Goal: Task Accomplishment & Management: Manage account settings

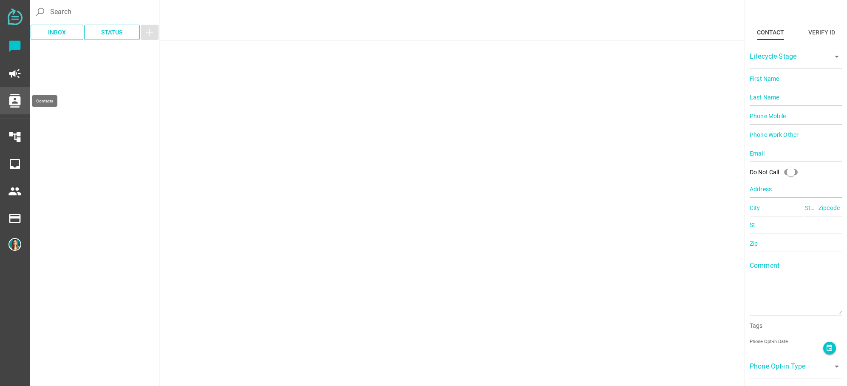
click at [23, 110] on div "contacts" at bounding box center [15, 100] width 30 height 27
click at [19, 106] on icon "contacts" at bounding box center [15, 101] width 14 height 14
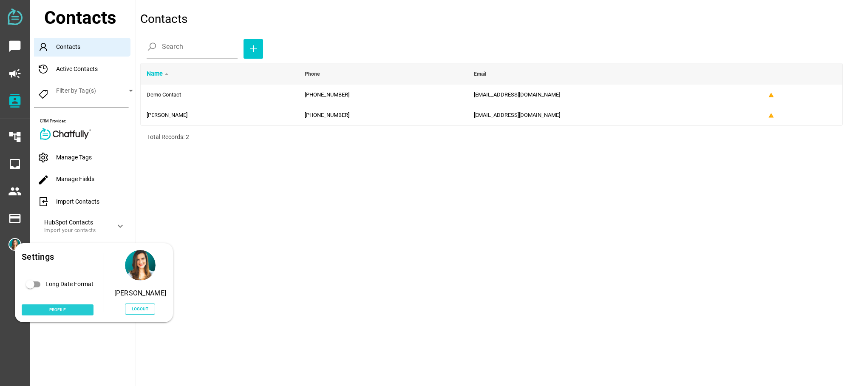
click at [58, 310] on span "Profile" at bounding box center [57, 309] width 17 height 7
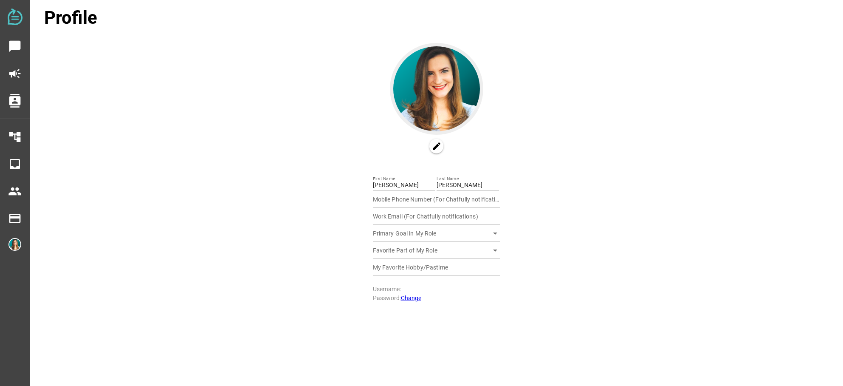
type input "15124812749"
type input "[EMAIL_ADDRESS][DOMAIN_NAME]"
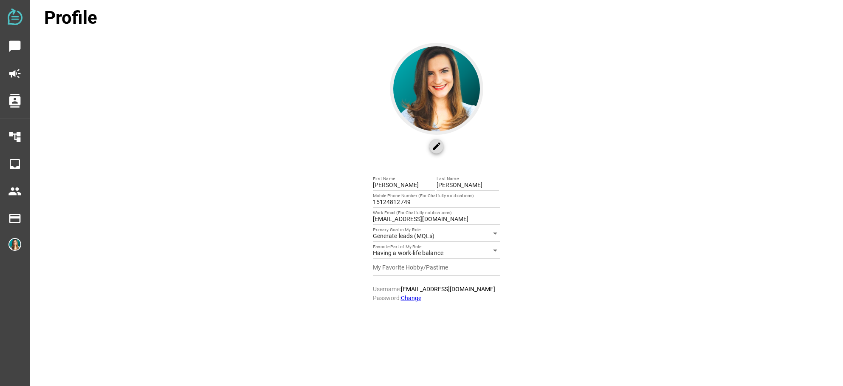
click at [437, 147] on icon "edit" at bounding box center [437, 146] width 10 height 10
click at [492, 234] on icon "arrow_drop_down" at bounding box center [495, 233] width 10 height 10
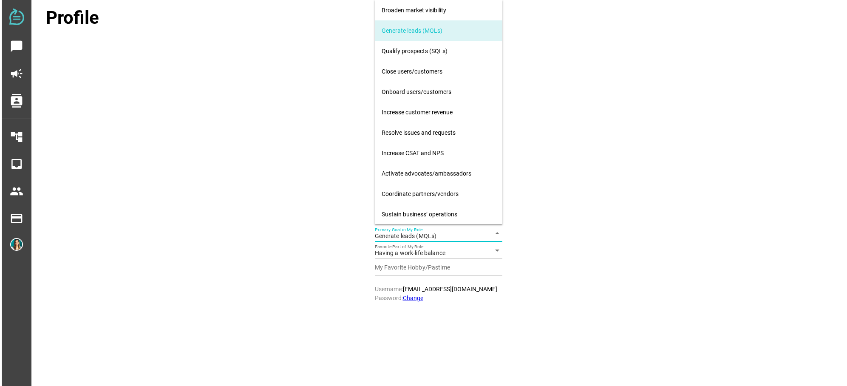
scroll to position [20, 0]
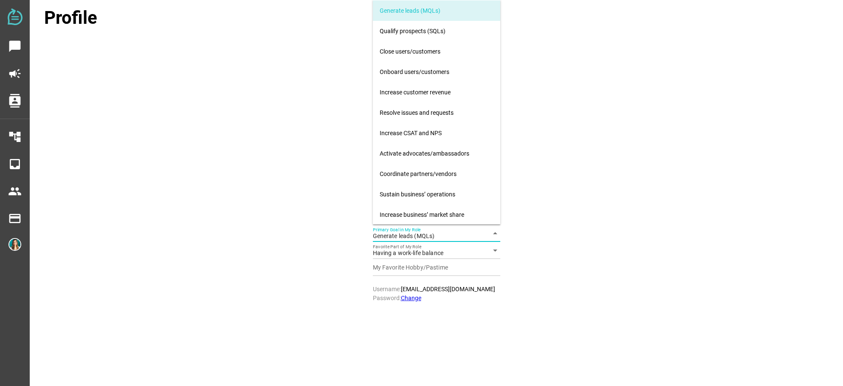
click at [492, 234] on icon "arrow_drop_down" at bounding box center [495, 233] width 10 height 10
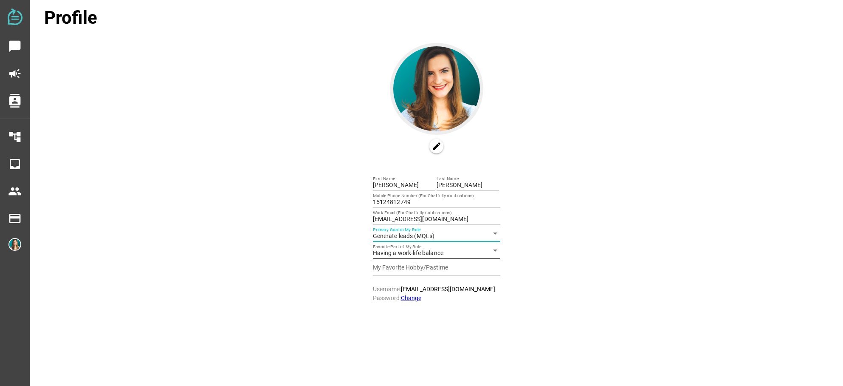
click at [490, 249] on icon "arrow_drop_down" at bounding box center [495, 250] width 10 height 10
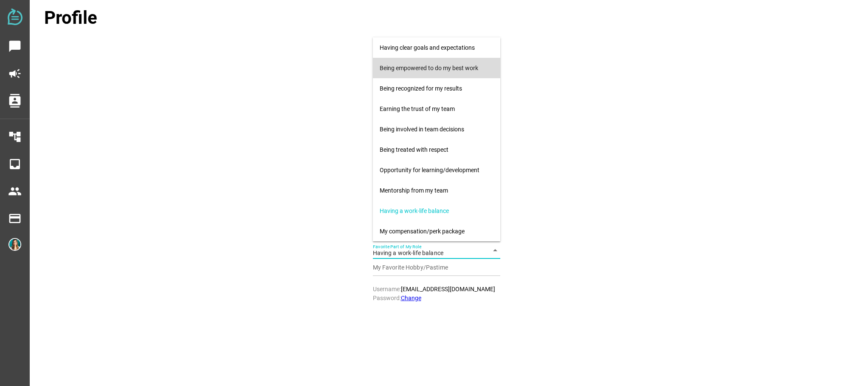
click at [427, 73] on div "Being empowered to do my best work" at bounding box center [437, 68] width 114 height 14
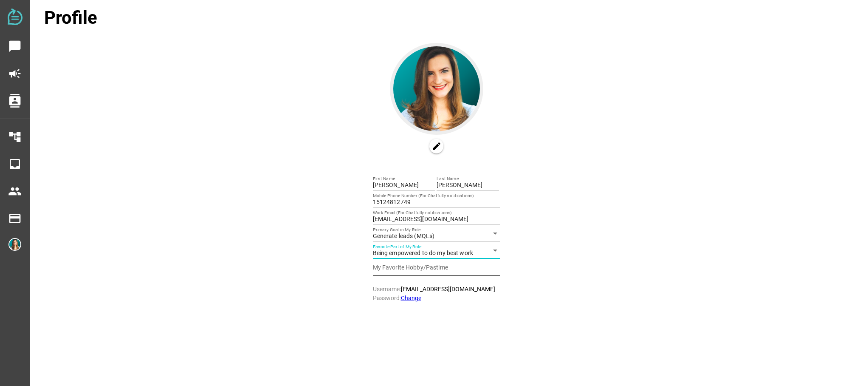
click at [452, 268] on input "My Favorite Hobby/Pastime" at bounding box center [436, 267] width 127 height 17
type input "Being outdoors"
click at [553, 319] on div "chat_bubble campaign contacts account_tree inbox people payment payment Profile…" at bounding box center [421, 197] width 843 height 386
click at [20, 49] on icon "chat_bubble" at bounding box center [15, 47] width 14 height 14
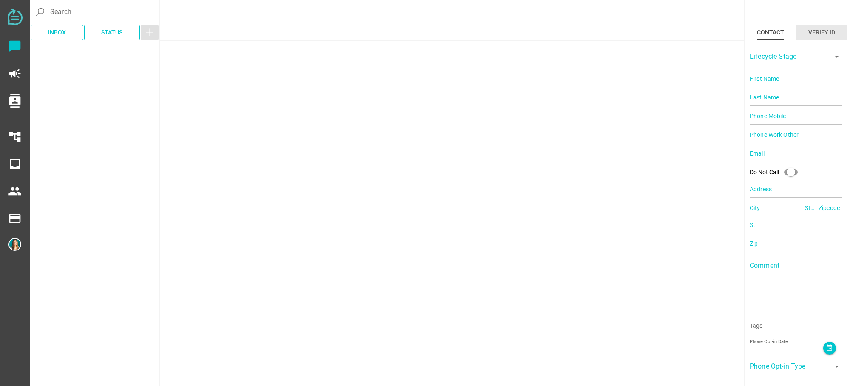
click at [812, 29] on div "Verify ID" at bounding box center [821, 32] width 27 height 10
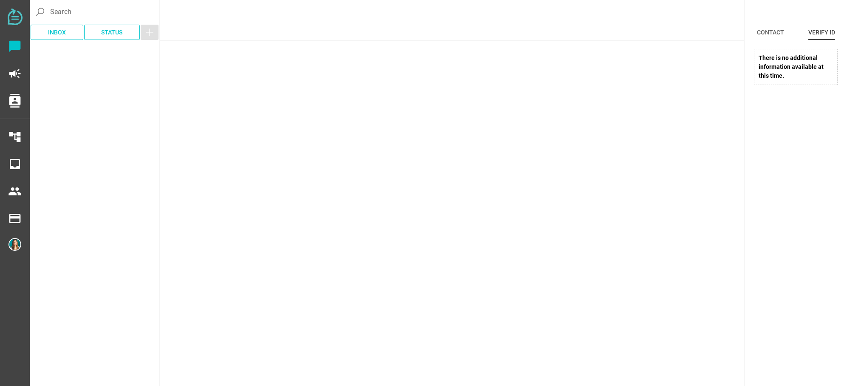
click at [787, 68] on p "There is no additional information available at this time." at bounding box center [796, 67] width 84 height 36
click at [774, 33] on div "Contact" at bounding box center [770, 32] width 27 height 10
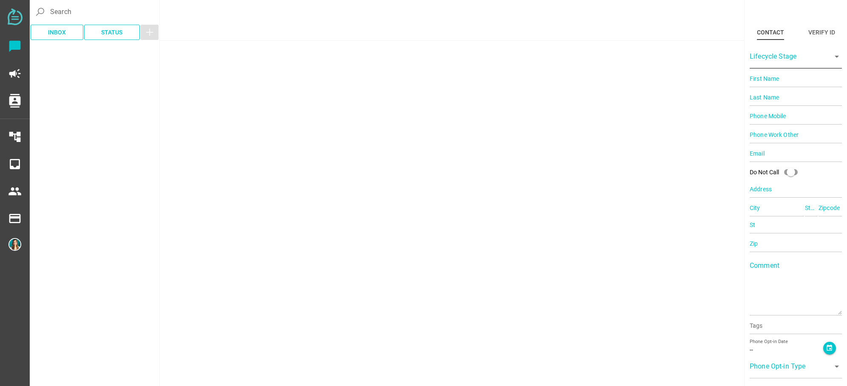
click at [818, 65] on div at bounding box center [787, 62] width 77 height 14
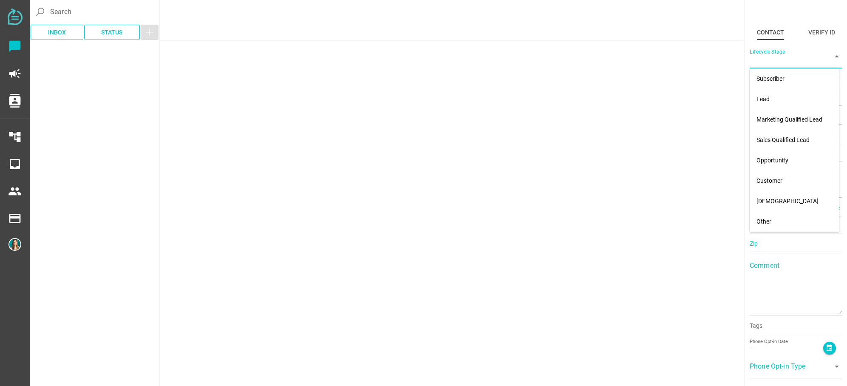
click at [709, 80] on div "IM" at bounding box center [452, 193] width 584 height 386
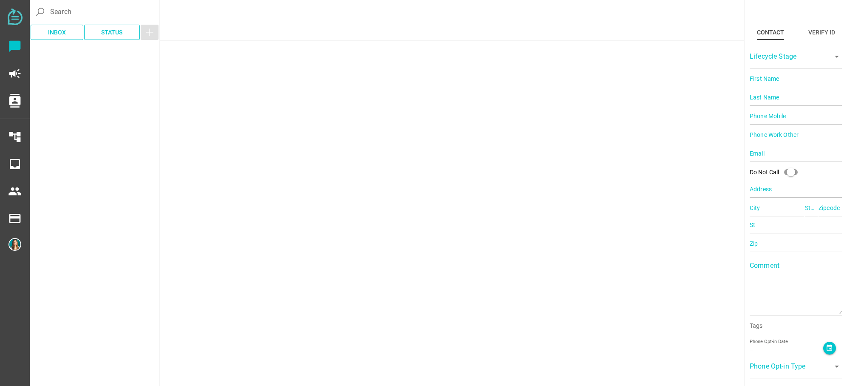
scroll to position [90, 0]
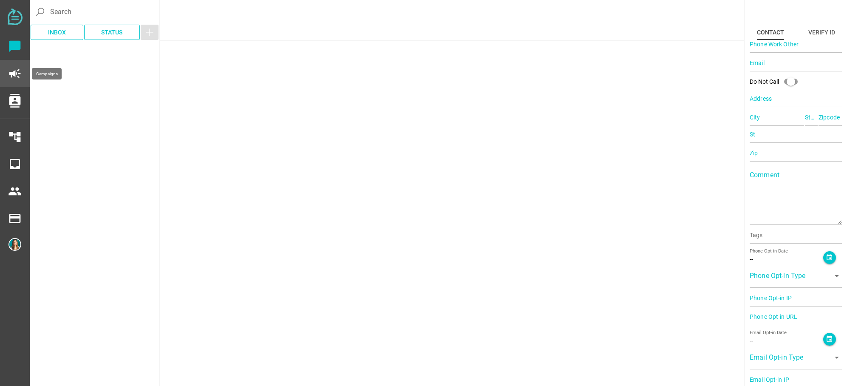
click at [18, 74] on icon "campaign" at bounding box center [15, 74] width 14 height 14
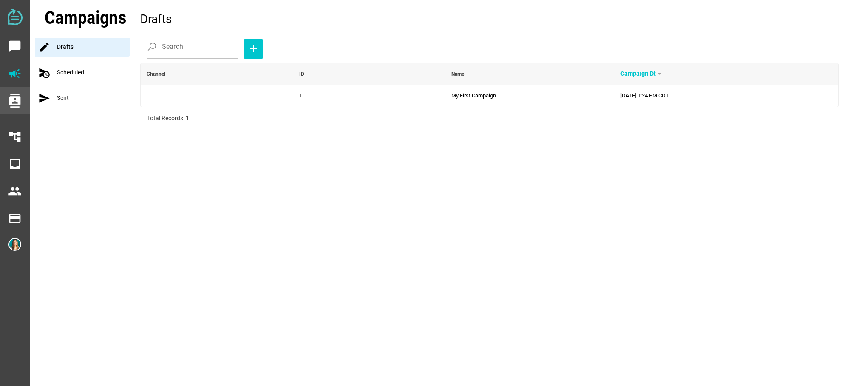
click at [16, 105] on icon "contacts" at bounding box center [15, 101] width 14 height 14
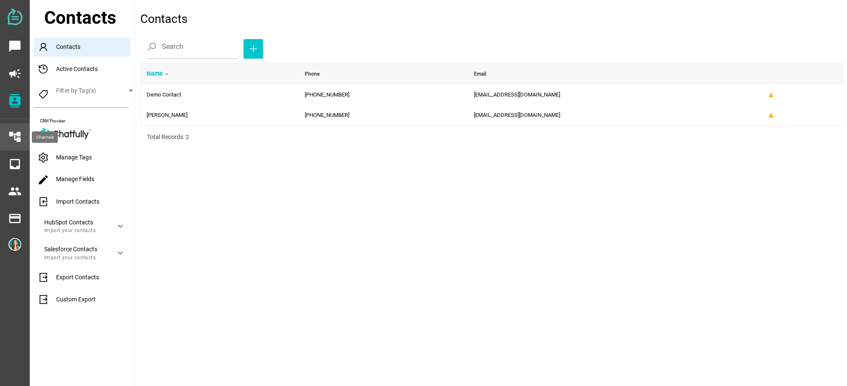
click at [14, 133] on icon "account_tree" at bounding box center [15, 137] width 14 height 14
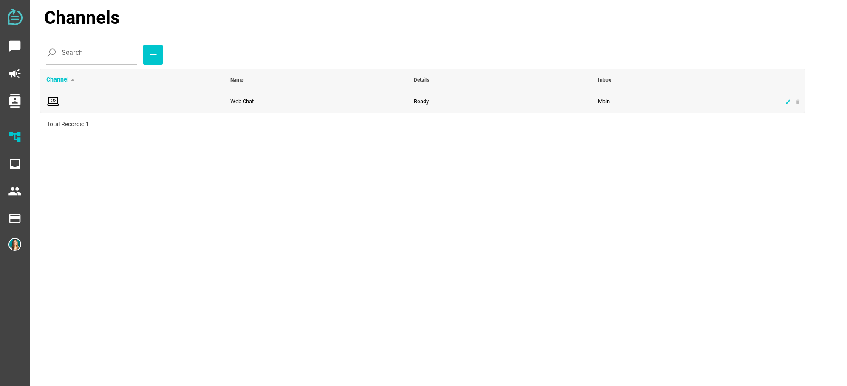
click at [786, 100] on icon "edit" at bounding box center [788, 102] width 6 height 6
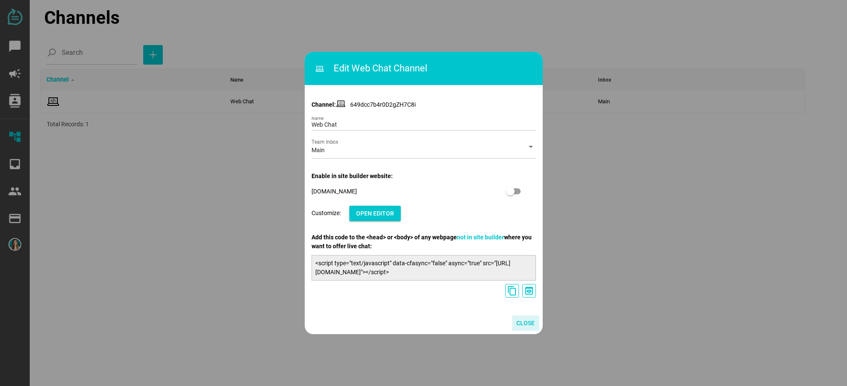
click at [522, 327] on span "Close" at bounding box center [525, 323] width 18 height 10
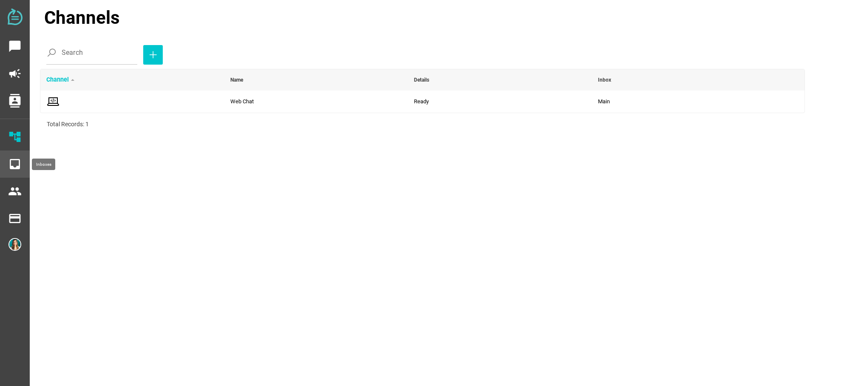
click at [18, 169] on icon "inbox" at bounding box center [15, 164] width 14 height 14
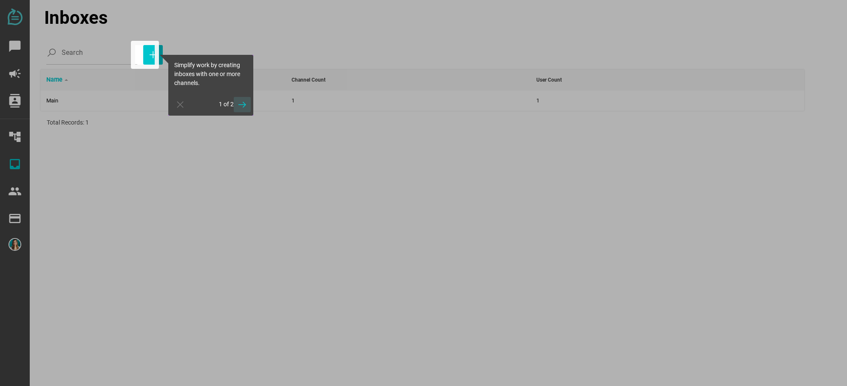
click at [242, 104] on icon "button" at bounding box center [242, 104] width 10 height 10
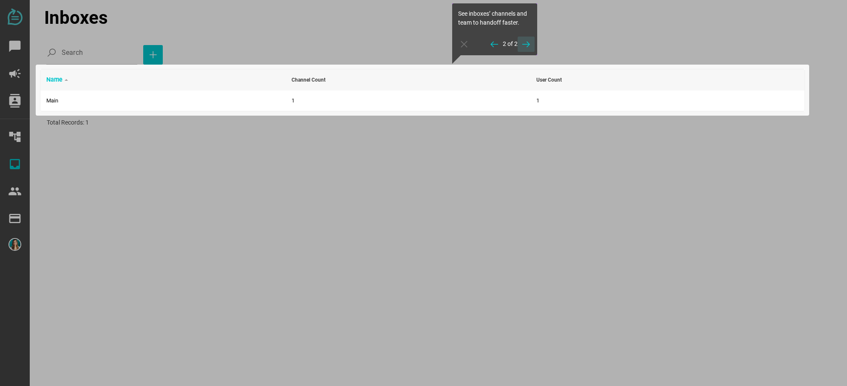
click at [525, 39] on icon "button" at bounding box center [526, 44] width 10 height 10
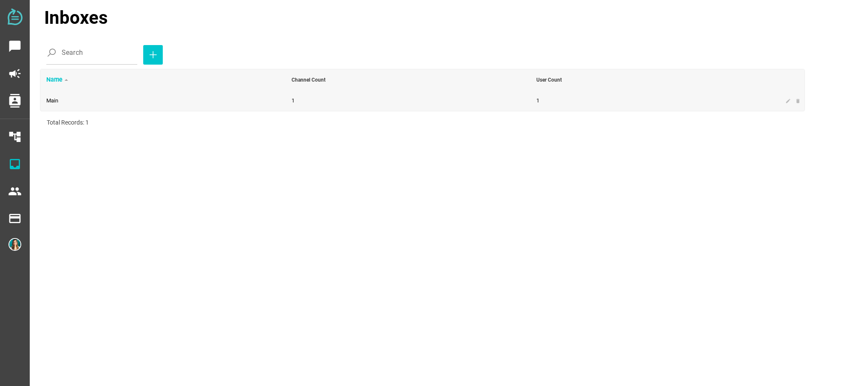
click at [109, 96] on td "Main" at bounding box center [162, 100] width 245 height 20
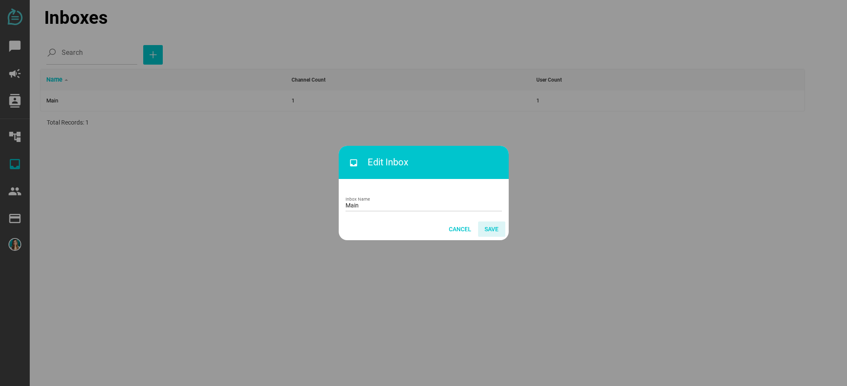
click at [489, 226] on span "Save" at bounding box center [491, 229] width 14 height 10
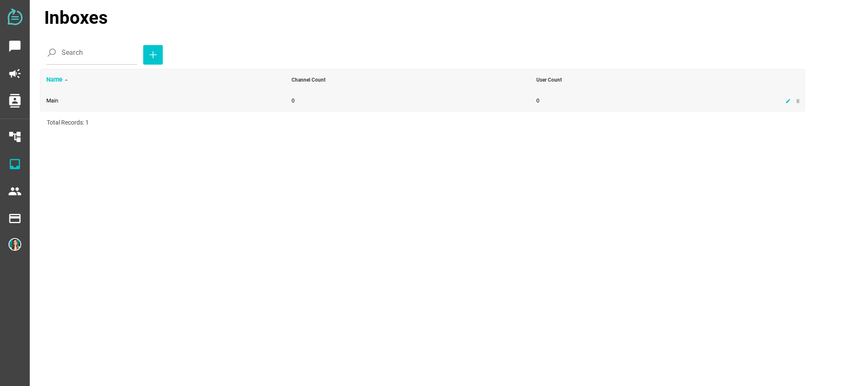
click at [789, 100] on icon "edit" at bounding box center [788, 101] width 6 height 6
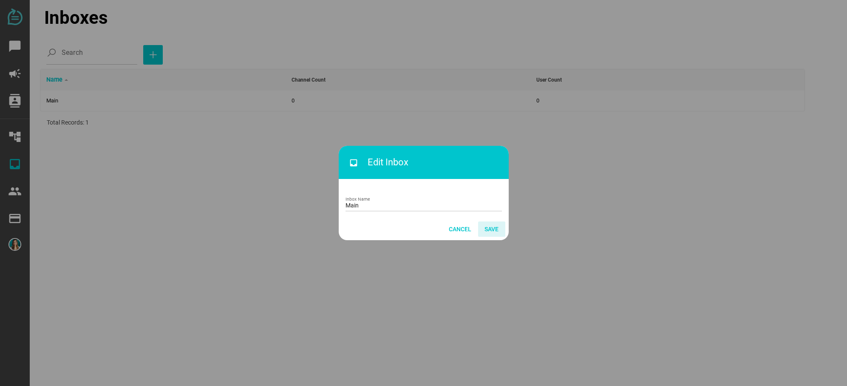
click at [500, 229] on span "Save" at bounding box center [491, 228] width 20 height 15
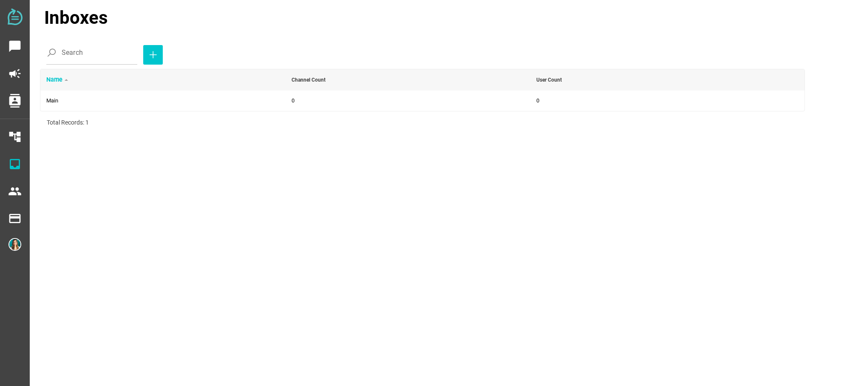
click at [59, 120] on div "Total Records: 1" at bounding box center [422, 122] width 751 height 9
click at [148, 52] on icon "button" at bounding box center [153, 55] width 10 height 10
click at [132, 52] on div "Search" at bounding box center [425, 53] width 758 height 24
click at [148, 52] on icon "button" at bounding box center [153, 55] width 10 height 10
click at [478, 98] on td "0" at bounding box center [407, 100] width 245 height 20
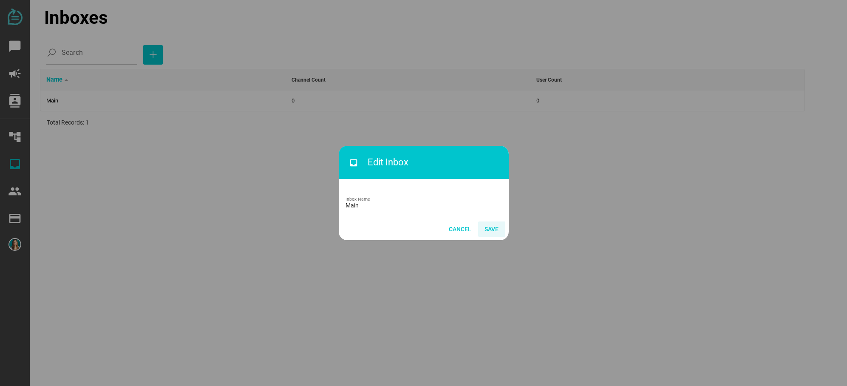
click at [494, 226] on span "Save" at bounding box center [491, 229] width 14 height 10
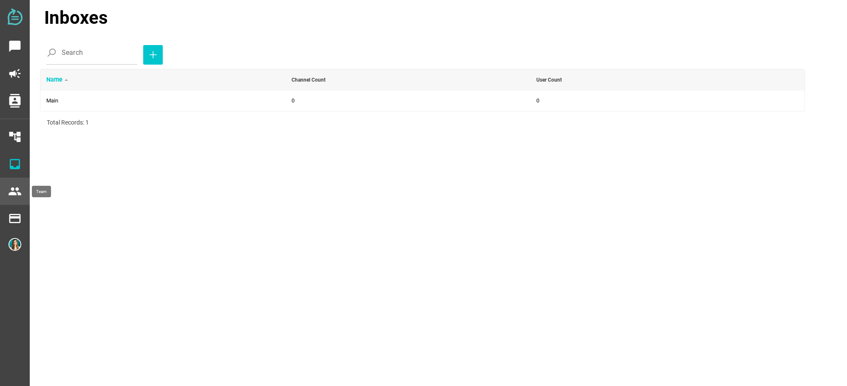
click at [16, 199] on div "people" at bounding box center [14, 191] width 15 height 20
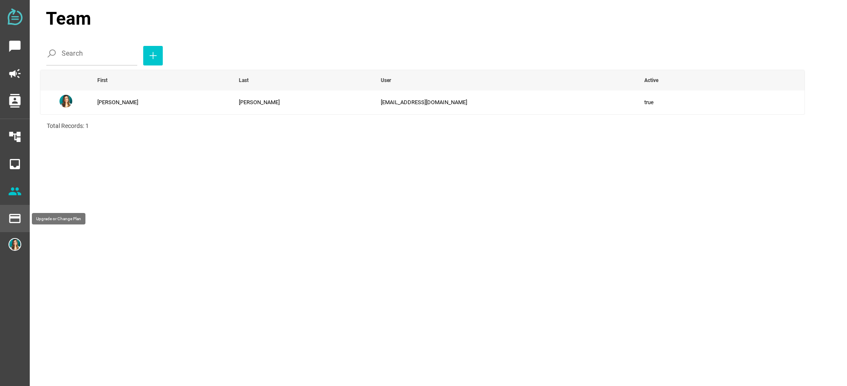
click at [10, 223] on icon "payment" at bounding box center [15, 219] width 14 height 14
click at [14, 247] on img at bounding box center [14, 244] width 13 height 13
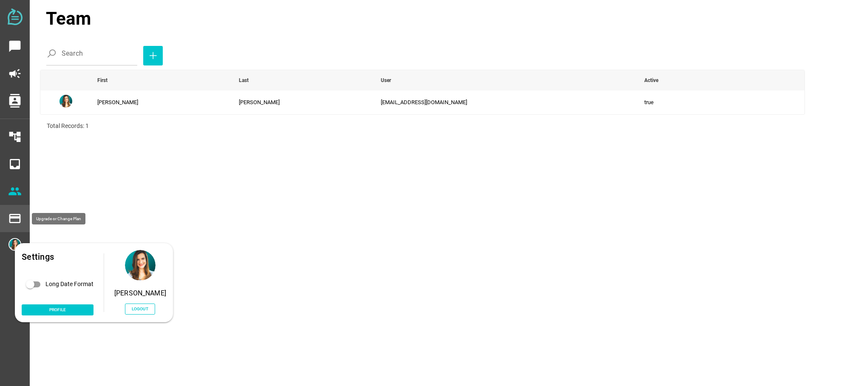
click at [18, 214] on icon "payment" at bounding box center [15, 219] width 14 height 14
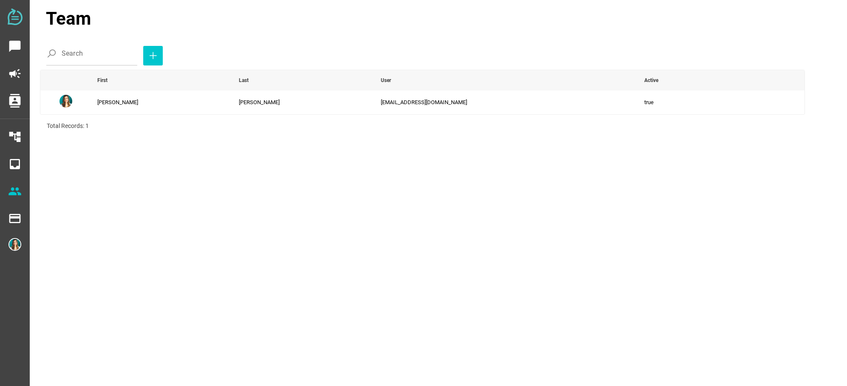
click at [14, 11] on img at bounding box center [15, 16] width 15 height 17
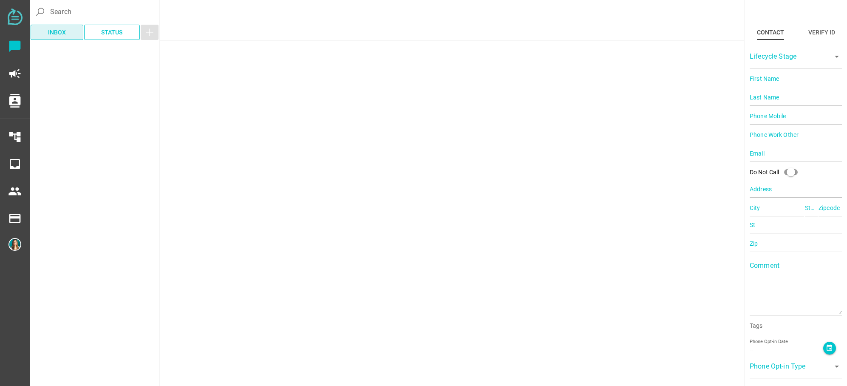
click at [62, 34] on span "Inbox" at bounding box center [57, 32] width 18 height 10
click at [20, 79] on icon "campaign" at bounding box center [15, 74] width 14 height 14
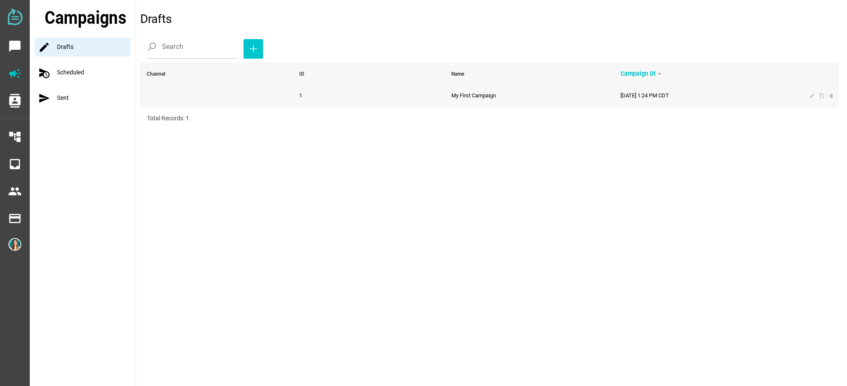
click at [240, 98] on span at bounding box center [217, 96] width 141 height 14
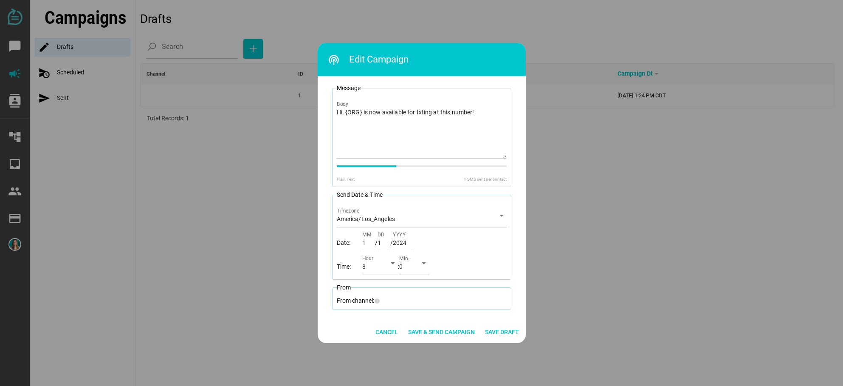
scroll to position [116, 0]
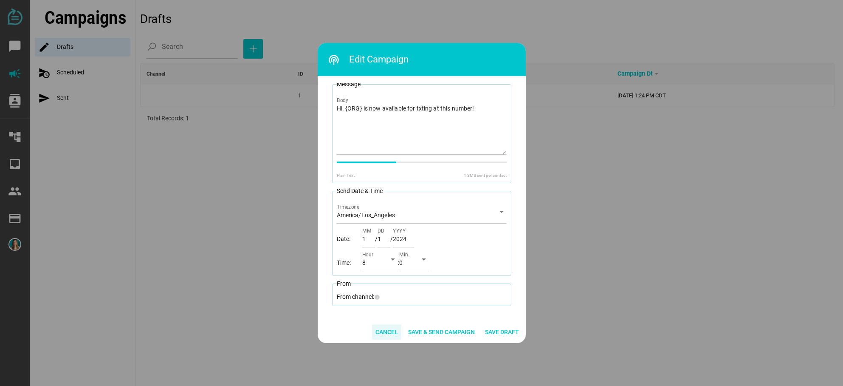
click at [385, 333] on span "Cancel" at bounding box center [387, 332] width 23 height 10
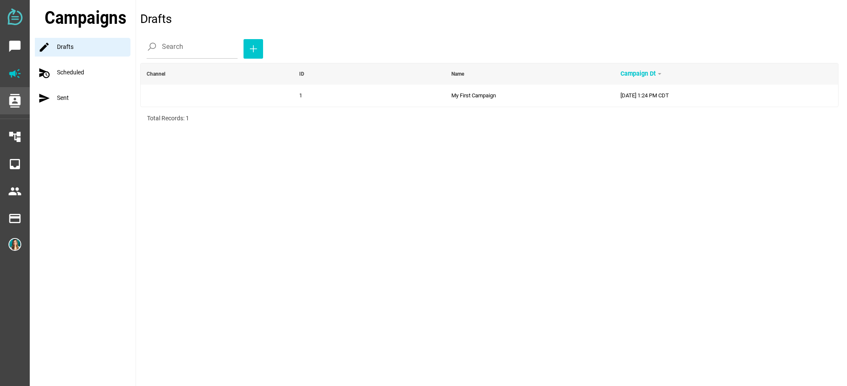
click at [15, 101] on icon "contacts" at bounding box center [15, 101] width 14 height 14
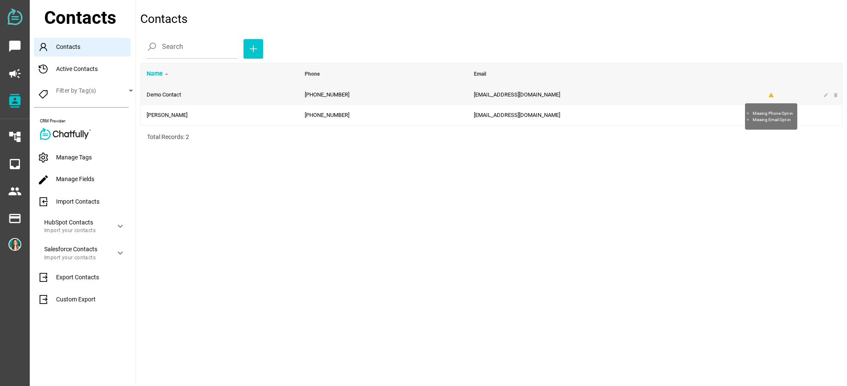
click at [771, 95] on icon "warning" at bounding box center [771, 95] width 6 height 6
click at [774, 116] on td "warning" at bounding box center [787, 115] width 51 height 20
click at [768, 116] on icon "warning" at bounding box center [771, 116] width 6 height 6
click at [838, 115] on icon "delete" at bounding box center [836, 116] width 6 height 6
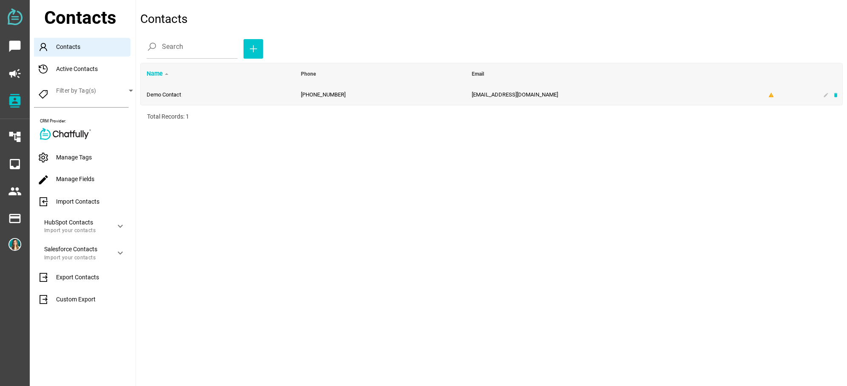
click at [833, 96] on icon "delete" at bounding box center [836, 95] width 6 height 6
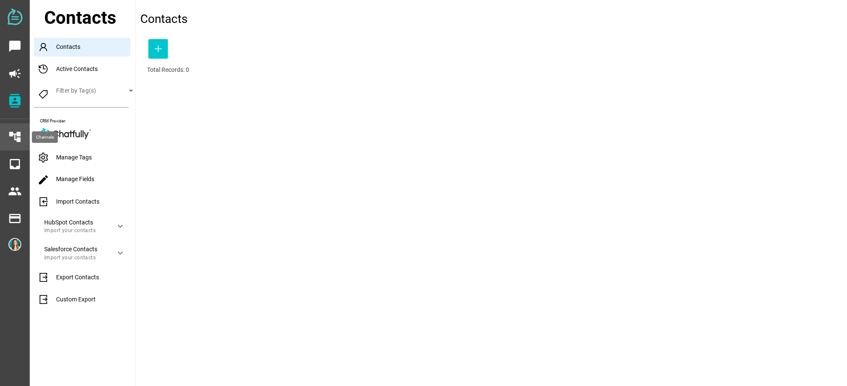
click at [16, 132] on icon "account_tree" at bounding box center [15, 137] width 14 height 14
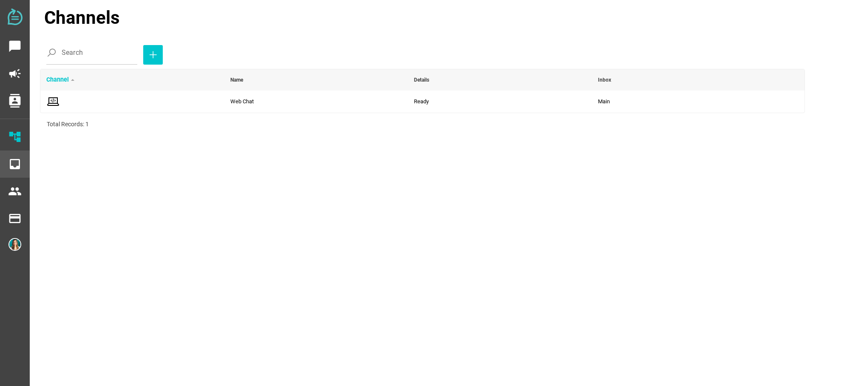
click at [8, 162] on icon "inbox" at bounding box center [15, 164] width 14 height 14
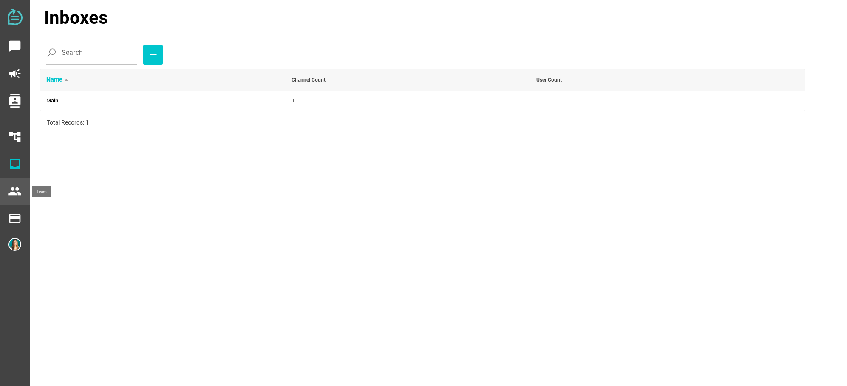
click at [13, 200] on div "people" at bounding box center [14, 191] width 15 height 20
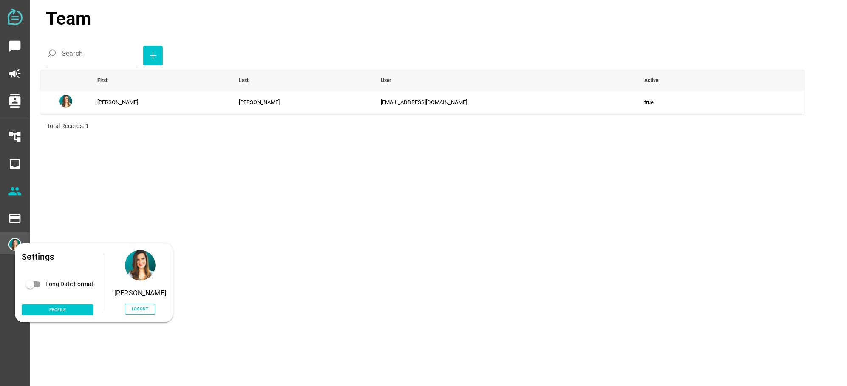
click at [12, 244] on img at bounding box center [14, 244] width 13 height 13
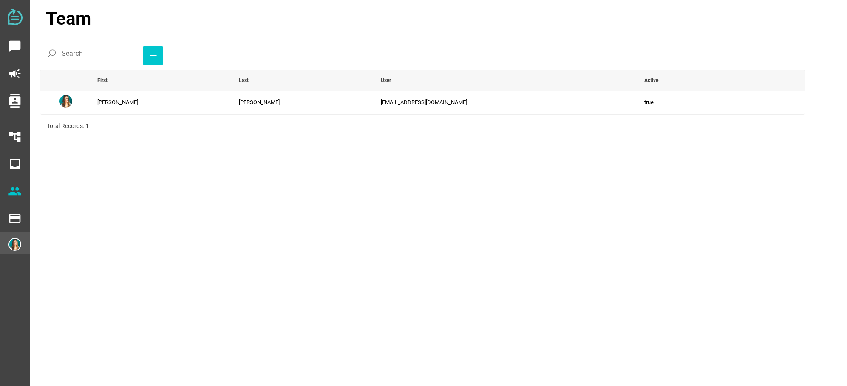
click at [11, 239] on img at bounding box center [14, 244] width 13 height 13
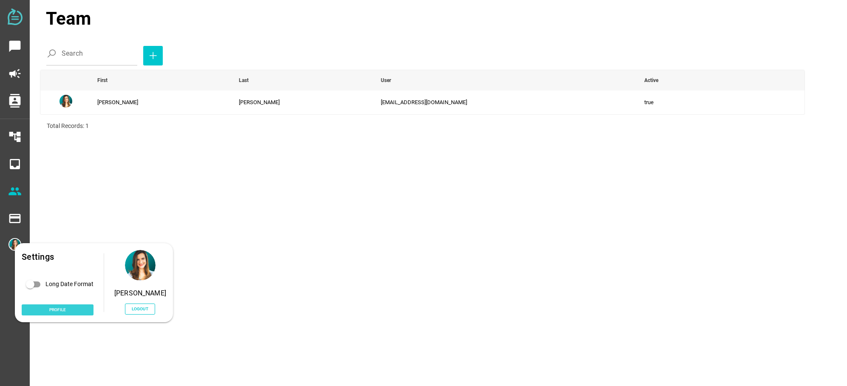
click at [70, 314] on span "Profile" at bounding box center [58, 309] width 72 height 11
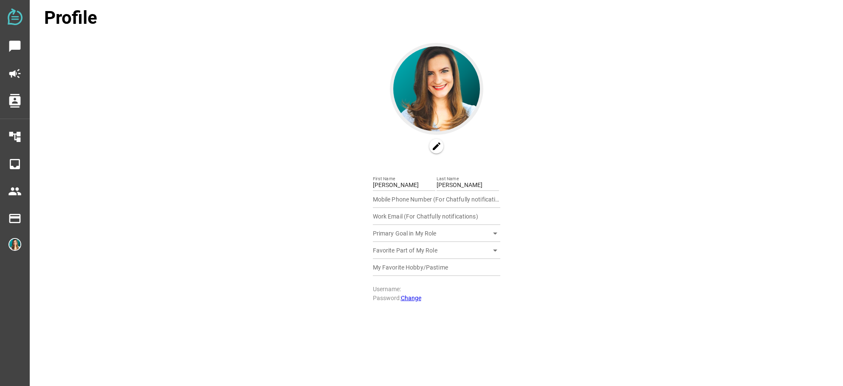
type input "15124812749"
type input "[EMAIL_ADDRESS][DOMAIN_NAME]"
type input "Being outdoors"
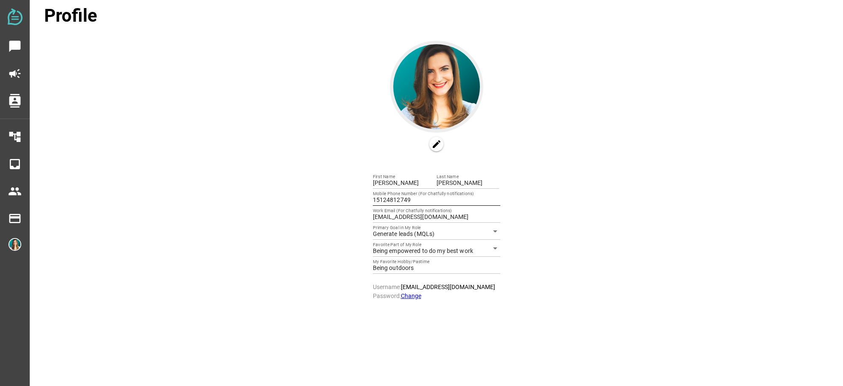
scroll to position [3, 0]
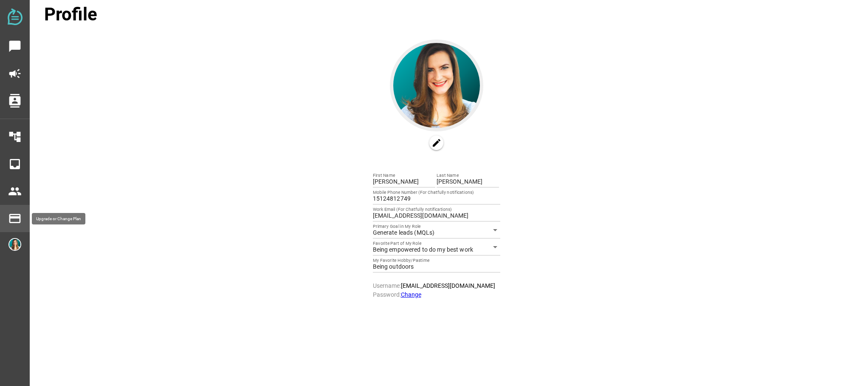
click at [18, 219] on icon "payment" at bounding box center [15, 219] width 14 height 14
click at [16, 194] on icon "people" at bounding box center [15, 191] width 14 height 14
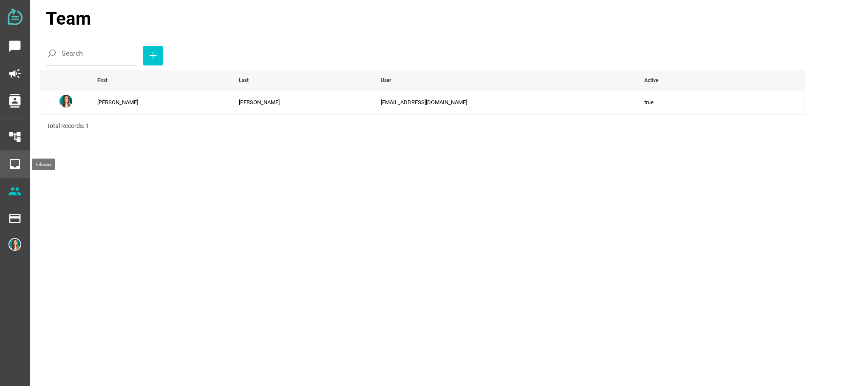
click at [12, 174] on div "inbox" at bounding box center [14, 164] width 15 height 20
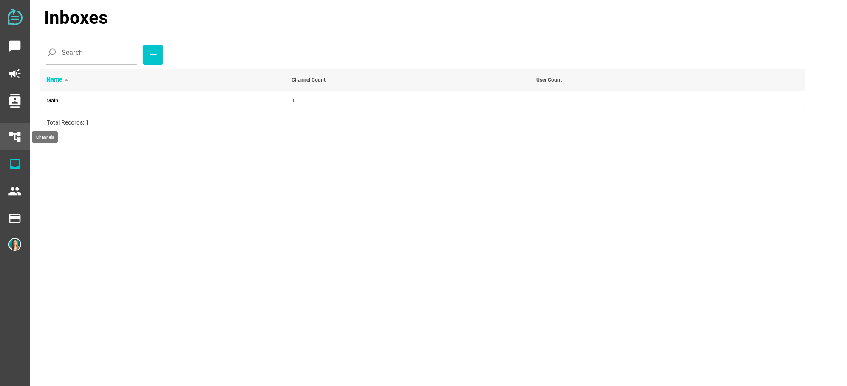
click at [23, 138] on div "account_tree" at bounding box center [15, 136] width 30 height 27
click at [12, 136] on icon "account_tree" at bounding box center [15, 137] width 14 height 14
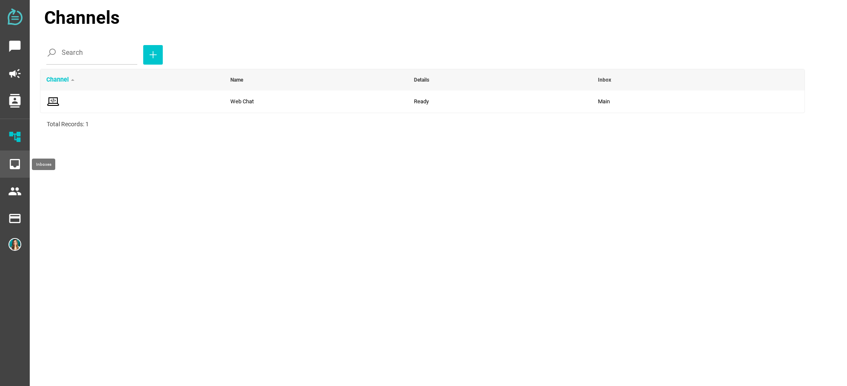
click at [14, 165] on icon "inbox" at bounding box center [15, 164] width 14 height 14
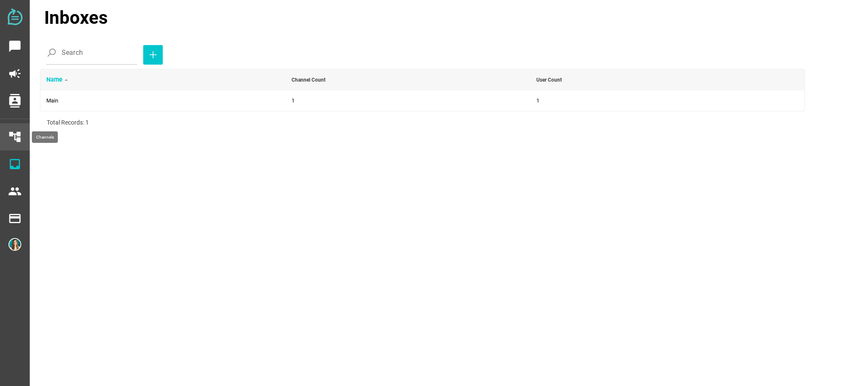
click at [14, 135] on icon "account_tree" at bounding box center [15, 137] width 14 height 14
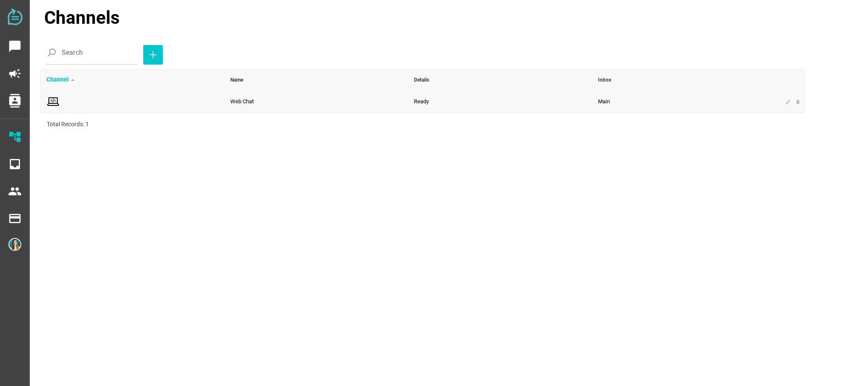
click at [79, 100] on span at bounding box center [132, 102] width 172 height 14
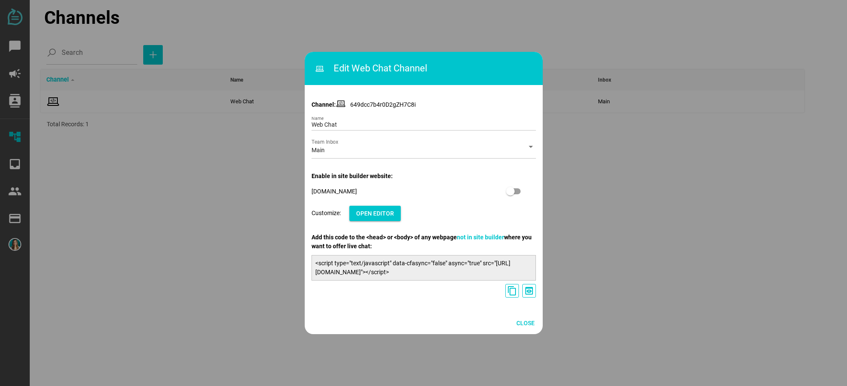
click at [341, 104] on icon at bounding box center [341, 104] width 10 height 10
click at [347, 125] on input "Web Chat" at bounding box center [423, 121] width 224 height 17
click at [390, 218] on span "Open Editor" at bounding box center [375, 213] width 38 height 10
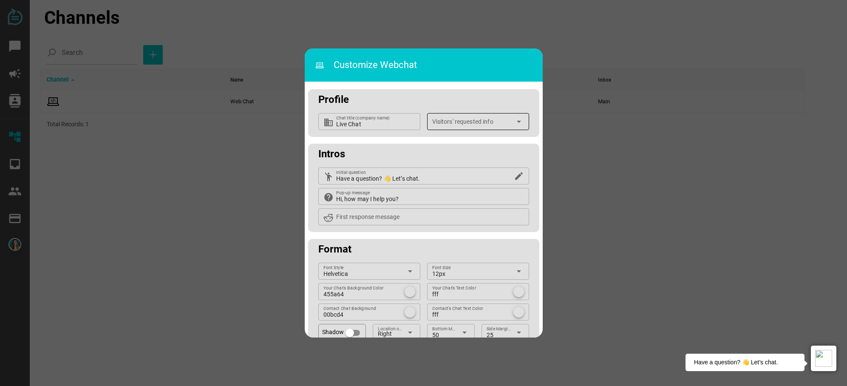
click at [469, 126] on div at bounding box center [471, 124] width 79 height 11
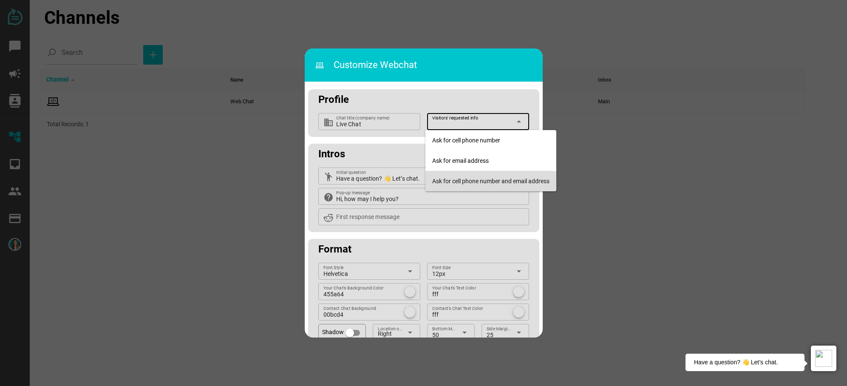
click at [467, 178] on div "Ask for cell phone number and email address" at bounding box center [490, 181] width 117 height 7
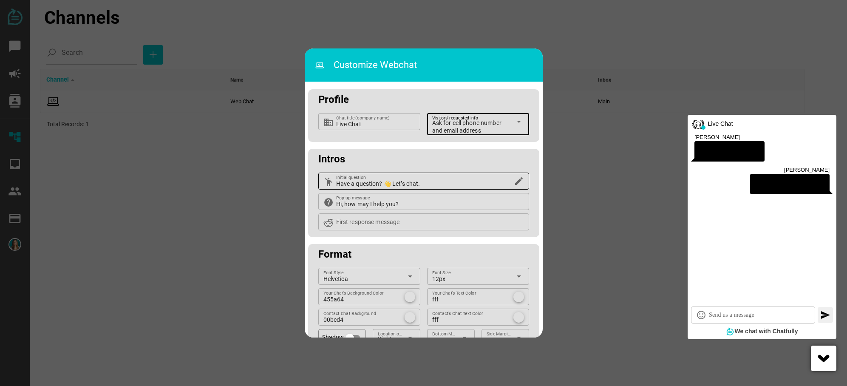
click at [438, 187] on input "Have a question? 👋 Let’s chat." at bounding box center [423, 180] width 175 height 17
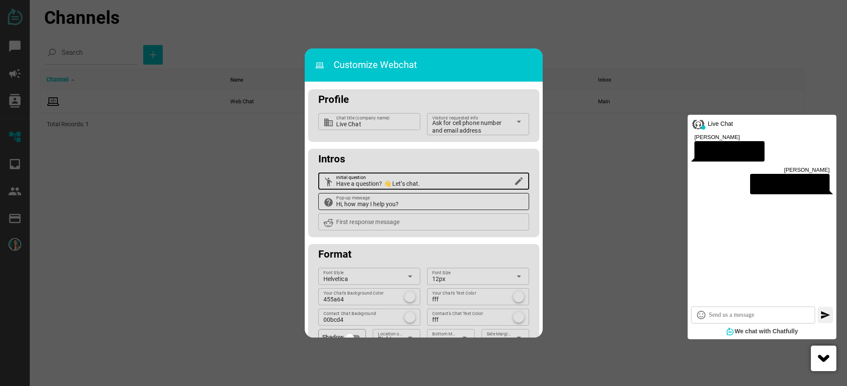
click at [433, 200] on input "Hi, how may I help you?" at bounding box center [430, 201] width 188 height 17
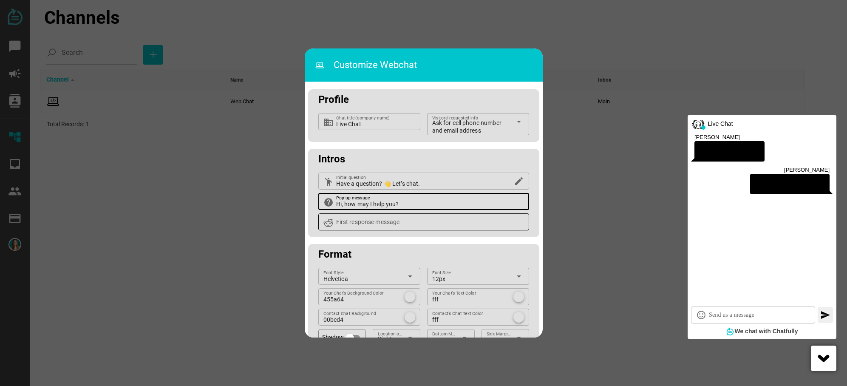
click at [429, 222] on input "First response message" at bounding box center [430, 221] width 188 height 17
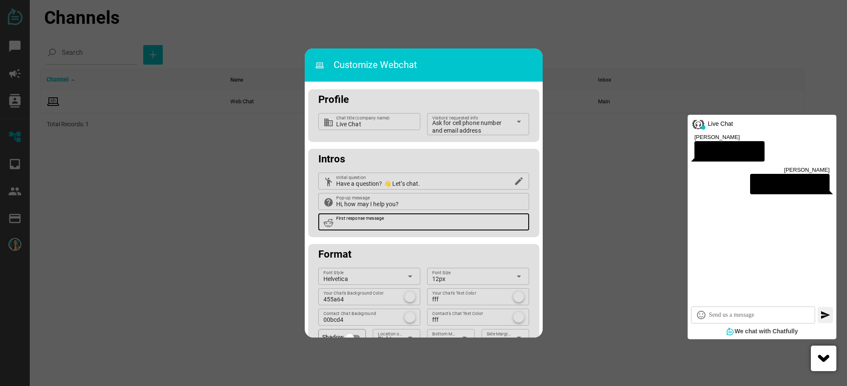
click at [412, 227] on input "First response message" at bounding box center [430, 221] width 188 height 17
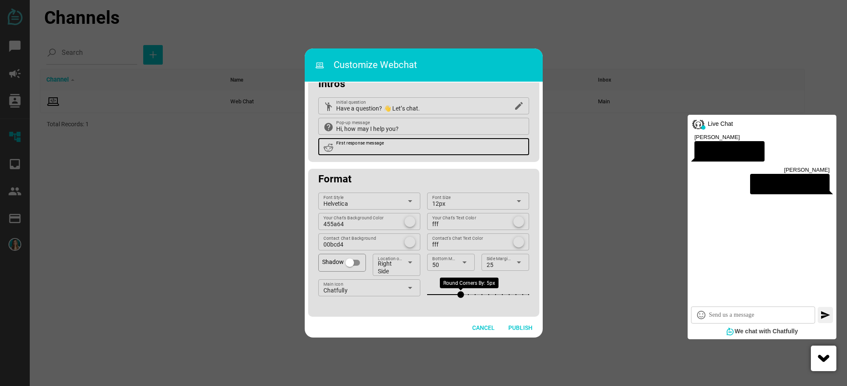
scroll to position [78, 0]
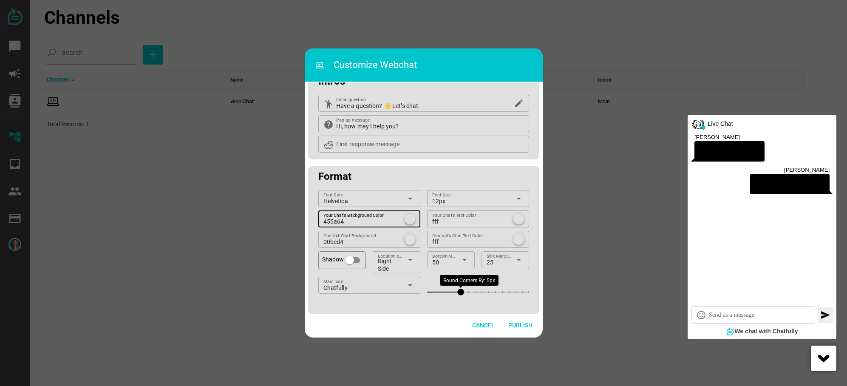
click at [409, 219] on div at bounding box center [409, 219] width 11 height 11
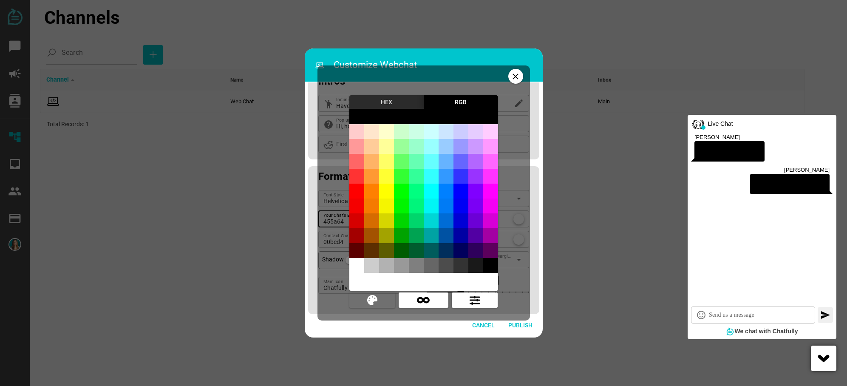
click at [428, 181] on div at bounding box center [431, 176] width 15 height 15
type input "rgb(51,255,255)"
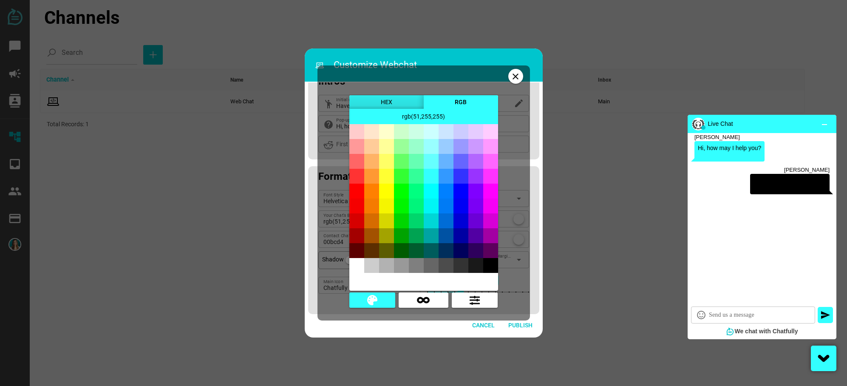
click at [358, 264] on div at bounding box center [356, 265] width 15 height 15
type input "rgb(255,255,255)"
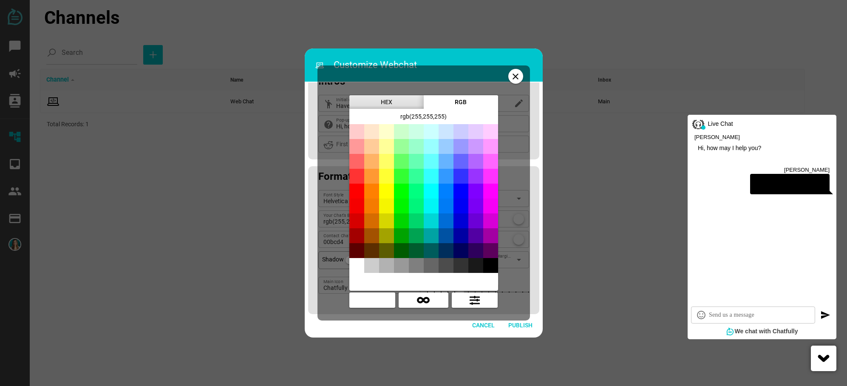
click at [435, 142] on div at bounding box center [431, 146] width 15 height 15
type input "rgb(153,255,255)"
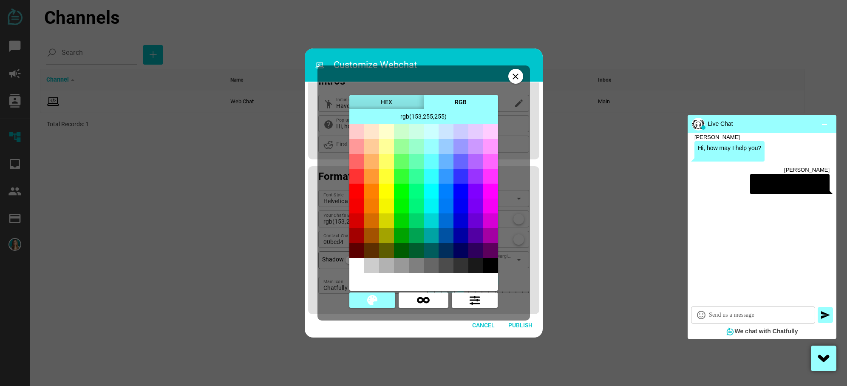
click at [430, 233] on div at bounding box center [431, 235] width 15 height 15
type input "rgb(0,163,163)"
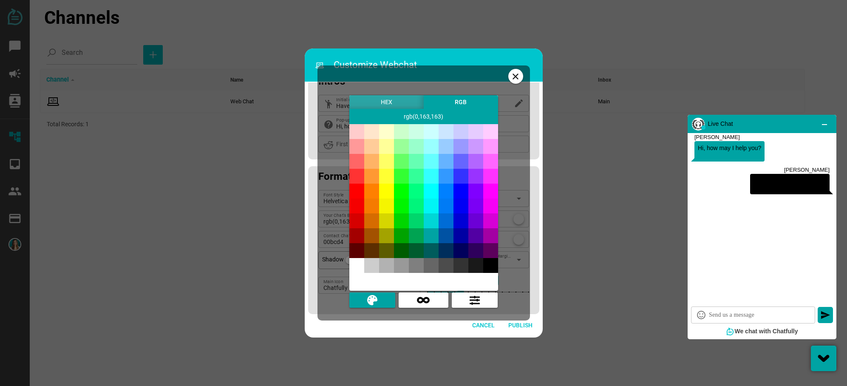
click at [434, 252] on div at bounding box center [431, 250] width 15 height 15
type input "rgb(0,92,92)"
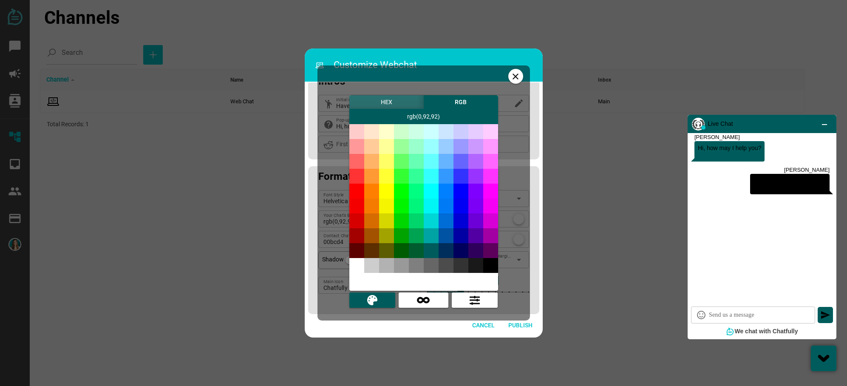
click at [433, 235] on div at bounding box center [431, 235] width 15 height 15
type input "rgb(0,163,163)"
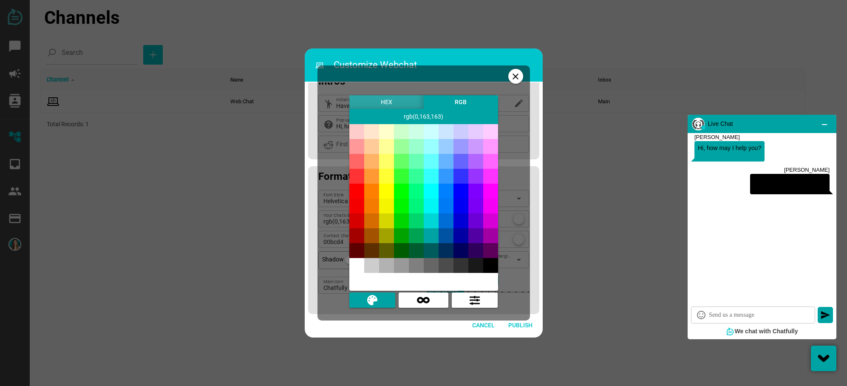
click at [333, 206] on div "close HEX RGB chevron_left chevron_right rgb(0,163,163) warning" at bounding box center [423, 192] width 212 height 255
click at [518, 104] on div "close HEX RGB chevron_left chevron_right rgb(0,163,163) warning" at bounding box center [423, 192] width 212 height 255
click at [518, 76] on icon "close" at bounding box center [515, 76] width 10 height 10
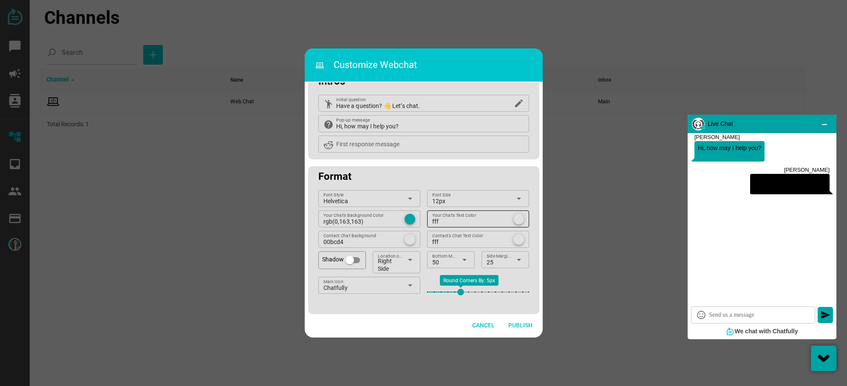
click at [518, 218] on div at bounding box center [518, 219] width 11 height 11
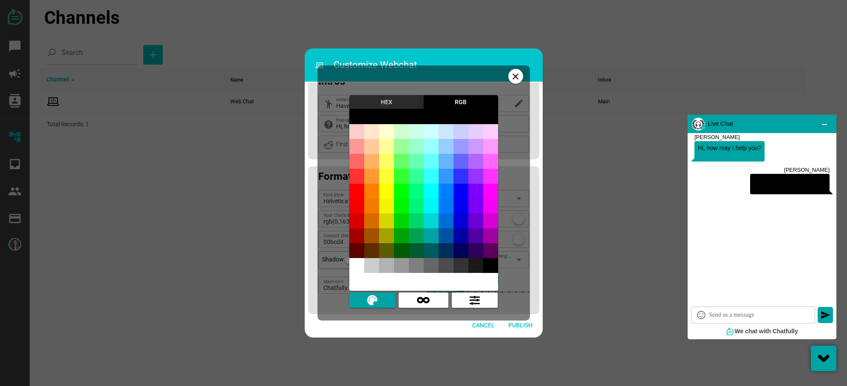
click at [361, 260] on div at bounding box center [356, 265] width 15 height 15
type input "rgb(255,255,255)"
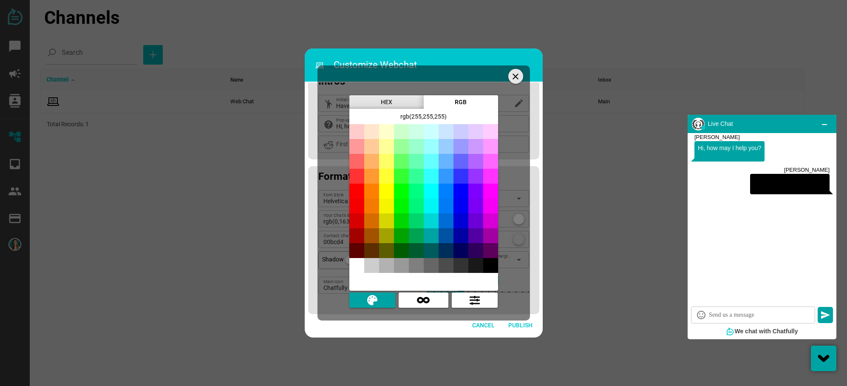
click at [520, 76] on icon "close" at bounding box center [515, 76] width 10 height 10
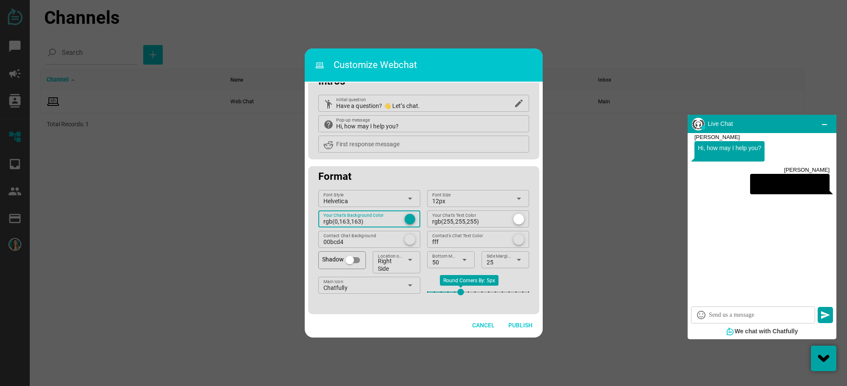
click at [408, 217] on div at bounding box center [409, 219] width 11 height 11
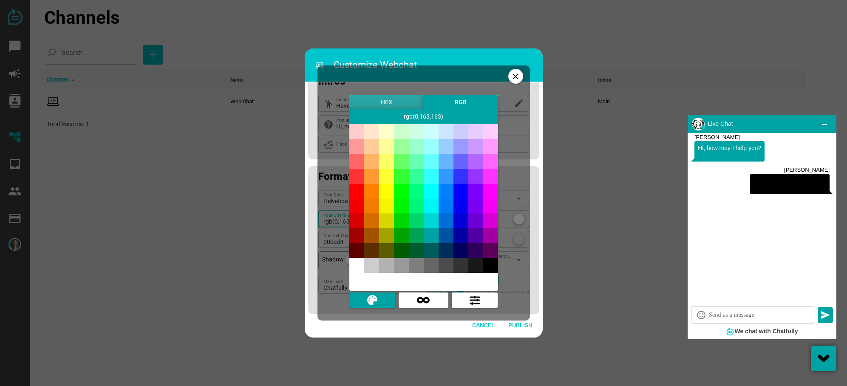
click at [433, 252] on div at bounding box center [431, 250] width 15 height 15
type input "rgb(0,92,92)"
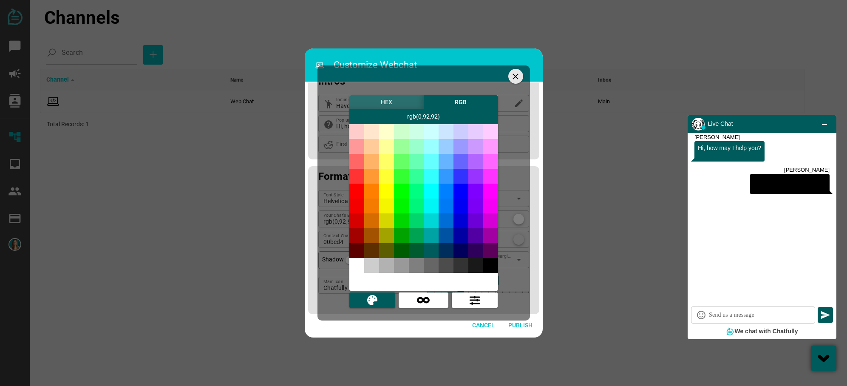
click at [518, 78] on icon "close" at bounding box center [515, 76] width 10 height 10
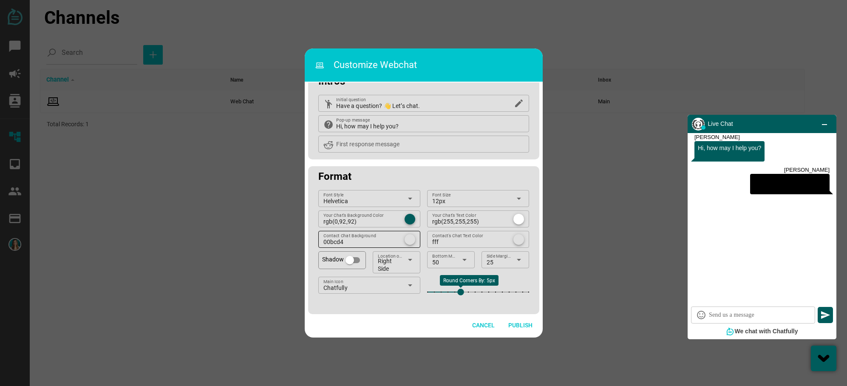
click at [406, 240] on div at bounding box center [409, 239] width 11 height 11
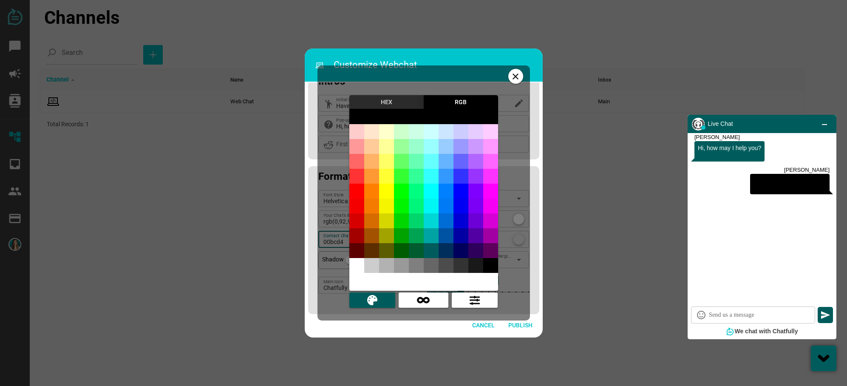
click at [430, 235] on div at bounding box center [431, 235] width 15 height 15
type input "rgb(0,163,163)"
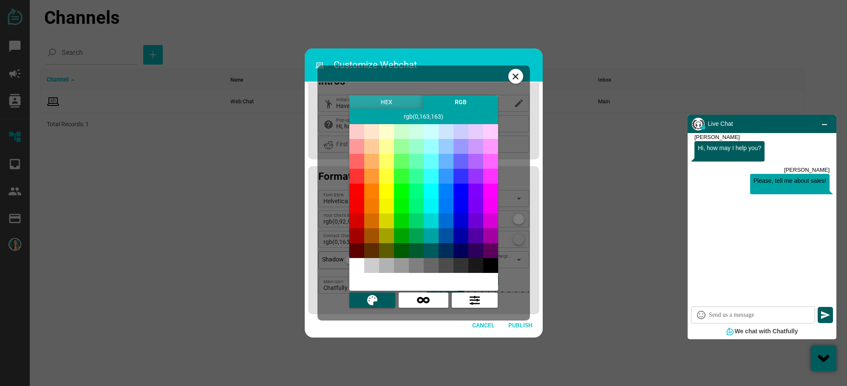
click at [433, 222] on div at bounding box center [431, 220] width 15 height 15
type input "rgb(0,214,214)"
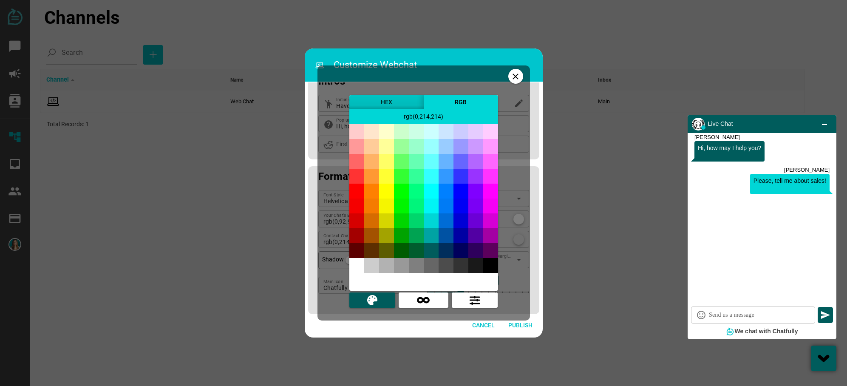
click at [431, 252] on div at bounding box center [431, 250] width 15 height 15
type input "rgb(0,92,92)"
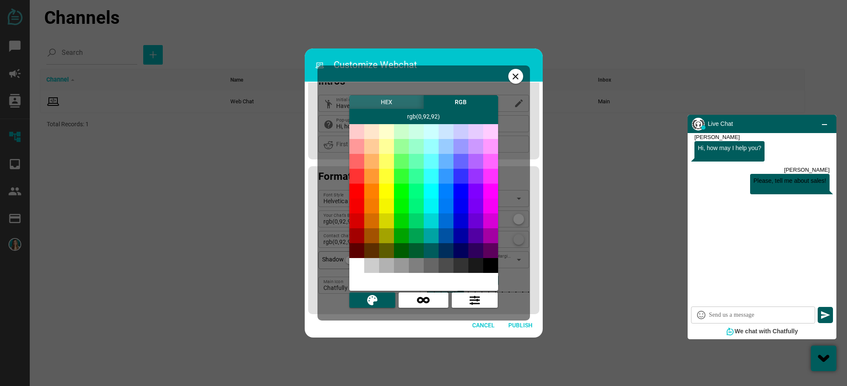
click at [432, 149] on div at bounding box center [431, 146] width 15 height 15
type input "rgb(153,255,255)"
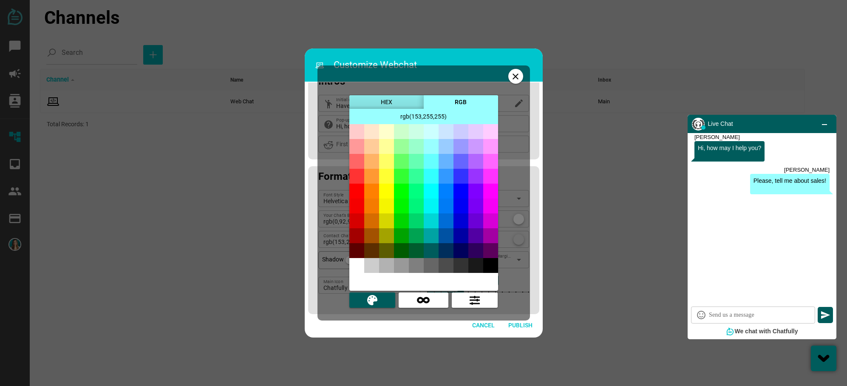
click at [432, 131] on div at bounding box center [431, 131] width 15 height 15
type input "rgb(204,255,255)"
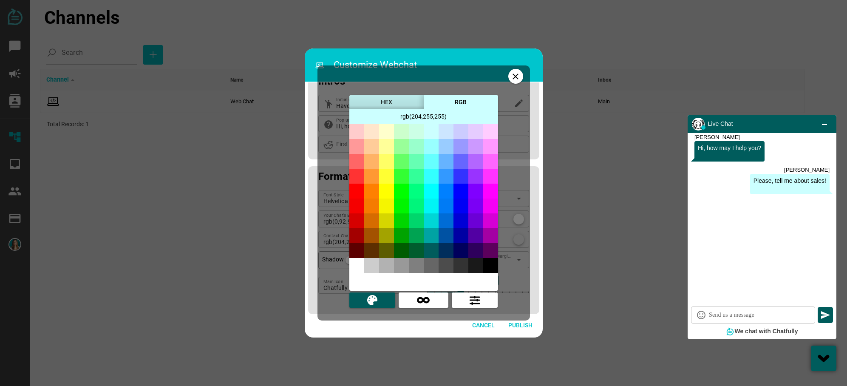
click at [511, 147] on div "close HEX RGB chevron_left chevron_right rgb(204,255,255) warning" at bounding box center [423, 192] width 212 height 255
click at [516, 73] on icon "close" at bounding box center [515, 76] width 10 height 10
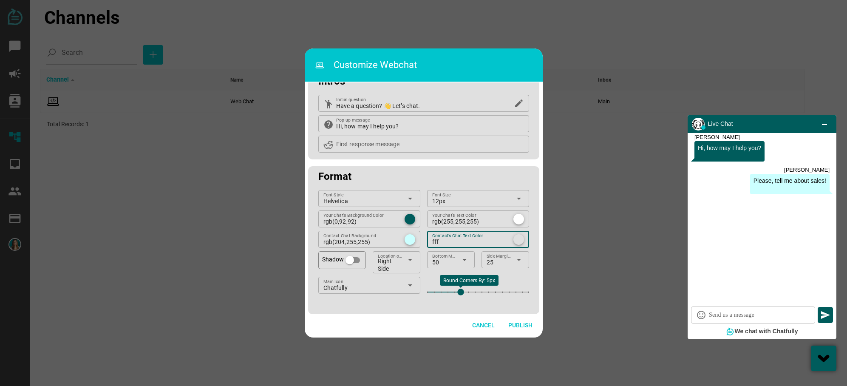
click at [517, 240] on div at bounding box center [518, 239] width 11 height 11
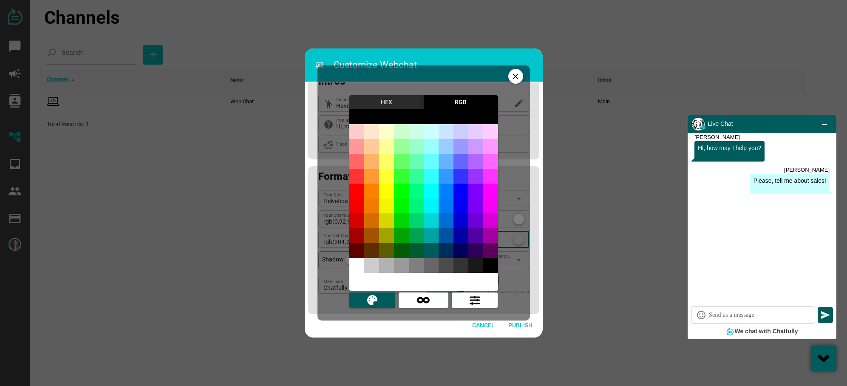
click at [359, 119] on input at bounding box center [423, 116] width 149 height 15
click at [493, 265] on div at bounding box center [490, 265] width 15 height 15
type input "rgb(0,0,0)"
click at [517, 79] on icon "close" at bounding box center [515, 76] width 10 height 10
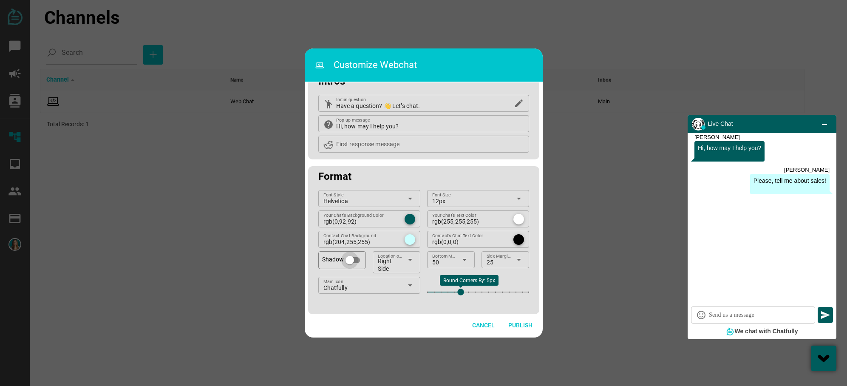
click at [348, 264] on div at bounding box center [349, 260] width 8 height 8
click at [352, 264] on div at bounding box center [356, 260] width 8 height 8
click at [348, 264] on div at bounding box center [349, 260] width 8 height 8
click at [409, 284] on div "Round Corners By: 5px" at bounding box center [435, 280] width 59 height 11
click at [410, 287] on icon "arrow_drop_down" at bounding box center [410, 285] width 10 height 10
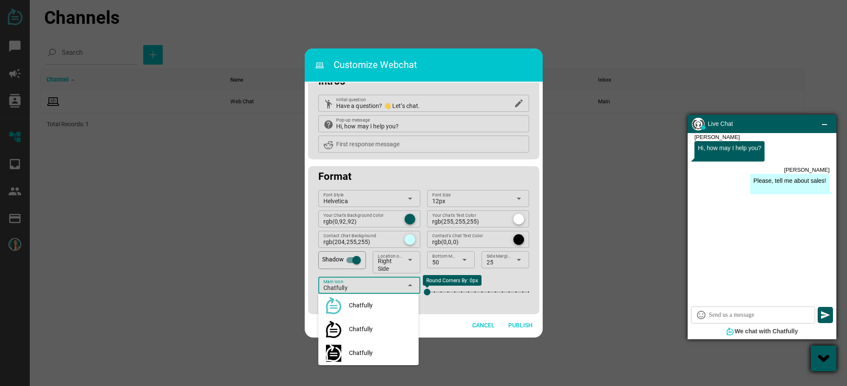
click at [368, 307] on div "Chatfully" at bounding box center [380, 305] width 63 height 7
click at [365, 332] on div "Chatfully" at bounding box center [380, 328] width 63 height 7
click at [366, 354] on div "Chatfully" at bounding box center [380, 352] width 63 height 7
click at [360, 332] on div "Chatfully" at bounding box center [380, 328] width 63 height 7
click at [455, 310] on div "Helvetica Font Style arrow_drop_down 12px Font Size arrow_drop_down rgb(0,92,92…" at bounding box center [423, 252] width 231 height 124
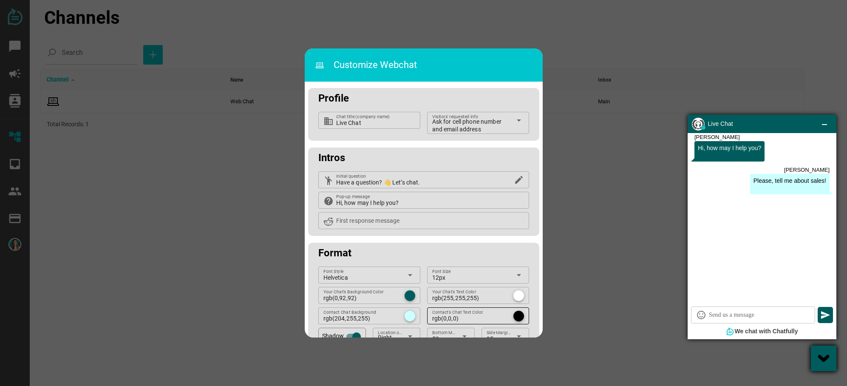
scroll to position [0, 0]
click at [477, 124] on span "Ask for cell phone number and email address" at bounding box center [471, 126] width 79 height 15
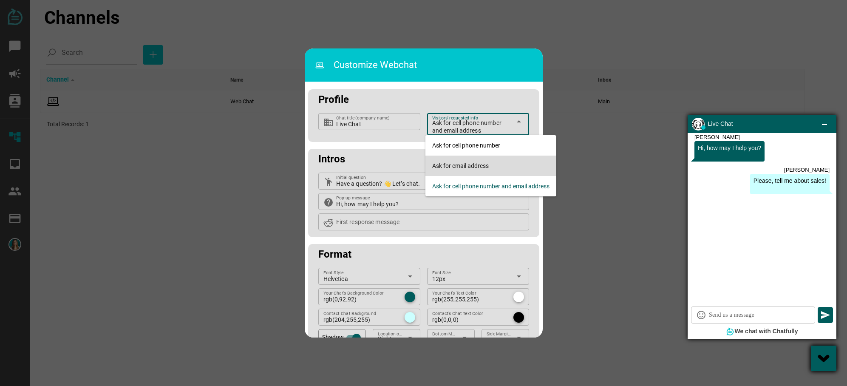
click at [459, 167] on div "Ask for email address" at bounding box center [490, 165] width 117 height 7
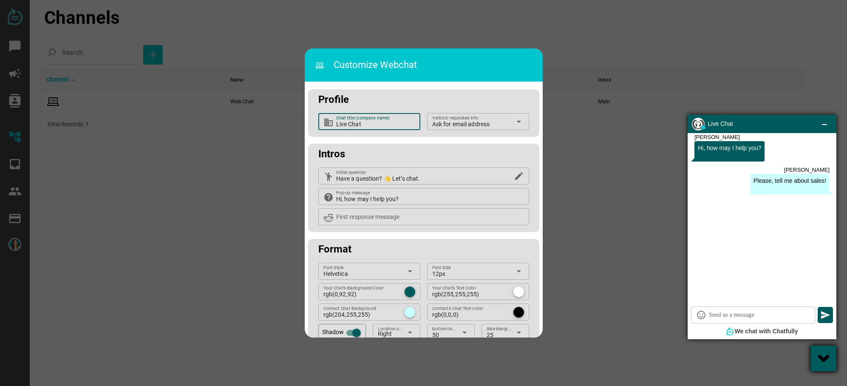
click at [364, 121] on input "Live Chat" at bounding box center [375, 121] width 79 height 17
click at [383, 126] on input "Live Chat" at bounding box center [375, 121] width 79 height 17
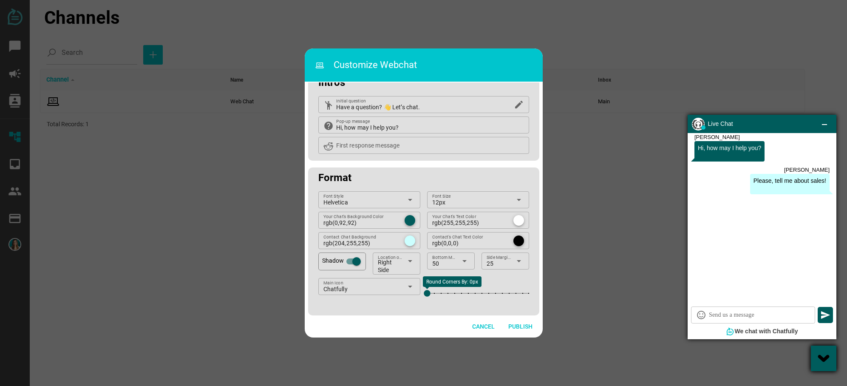
scroll to position [73, 0]
click at [518, 322] on span "Publish" at bounding box center [520, 324] width 24 height 10
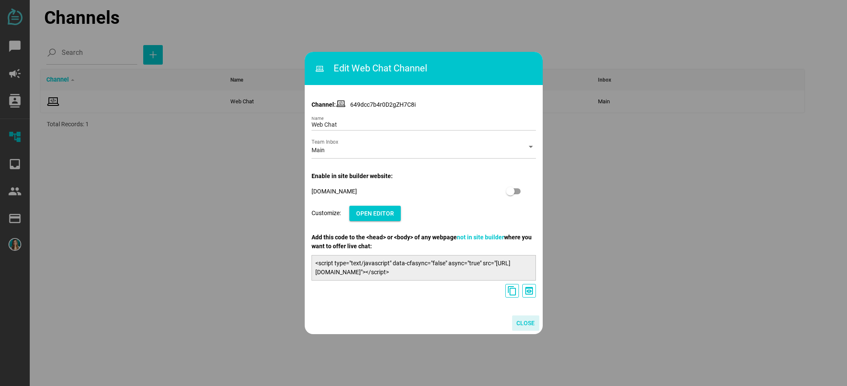
click at [527, 325] on span "Close" at bounding box center [525, 323] width 18 height 10
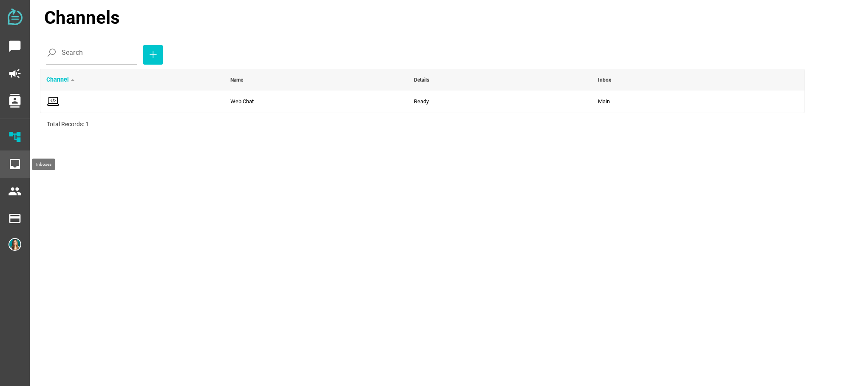
click at [15, 163] on icon "inbox" at bounding box center [15, 164] width 14 height 14
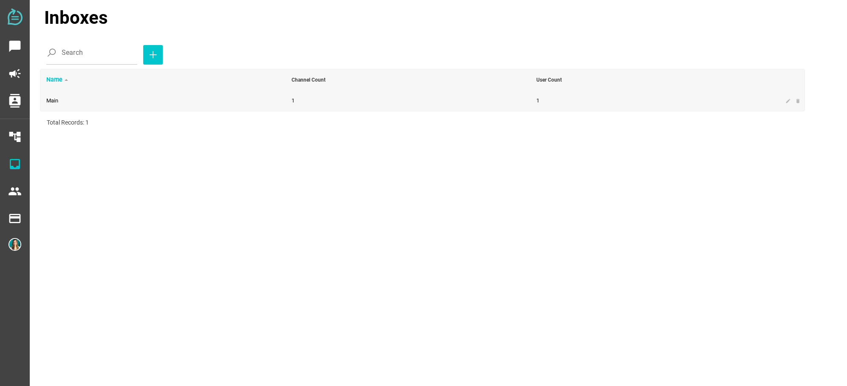
click at [535, 104] on td "1" at bounding box center [652, 100] width 245 height 20
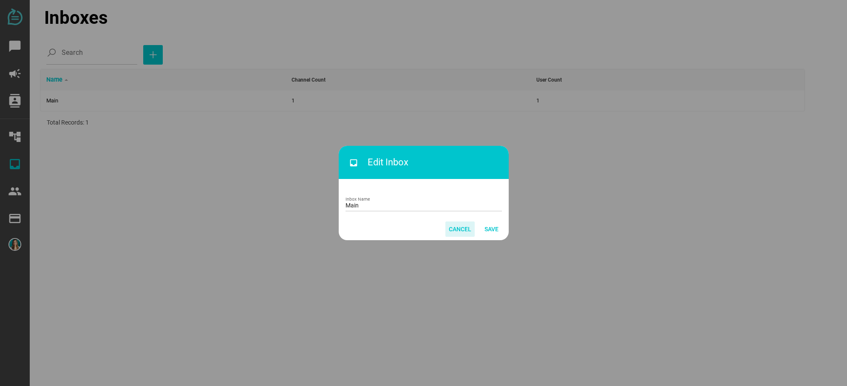
click at [465, 229] on span "Cancel" at bounding box center [460, 229] width 23 height 10
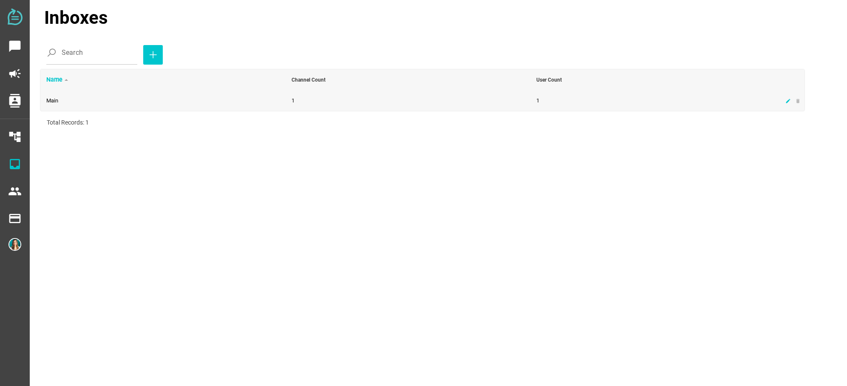
click at [790, 99] on icon "edit" at bounding box center [788, 101] width 6 height 6
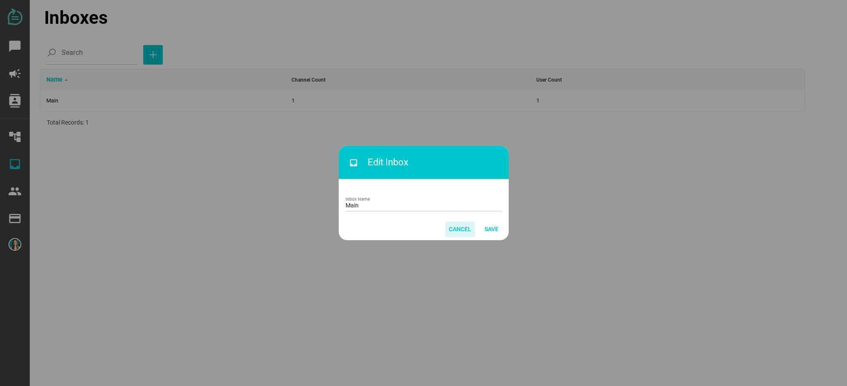
click at [455, 234] on span "Cancel" at bounding box center [460, 229] width 23 height 10
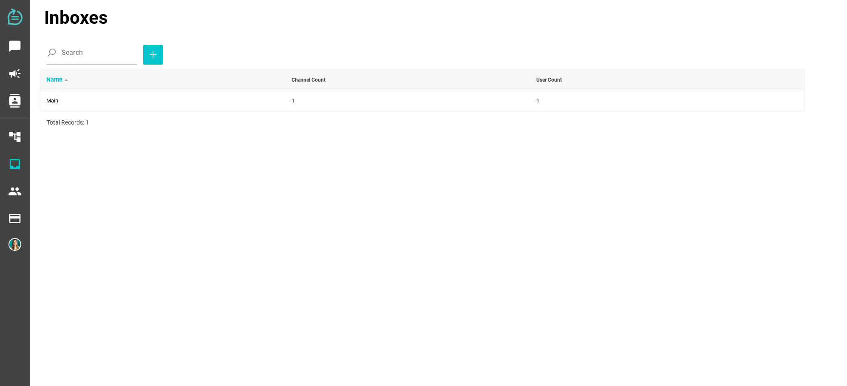
click at [550, 81] on div "User Count" at bounding box center [551, 79] width 30 height 11
click at [549, 81] on div "User Count" at bounding box center [554, 79] width 40 height 13
click at [11, 198] on div "people" at bounding box center [14, 191] width 15 height 20
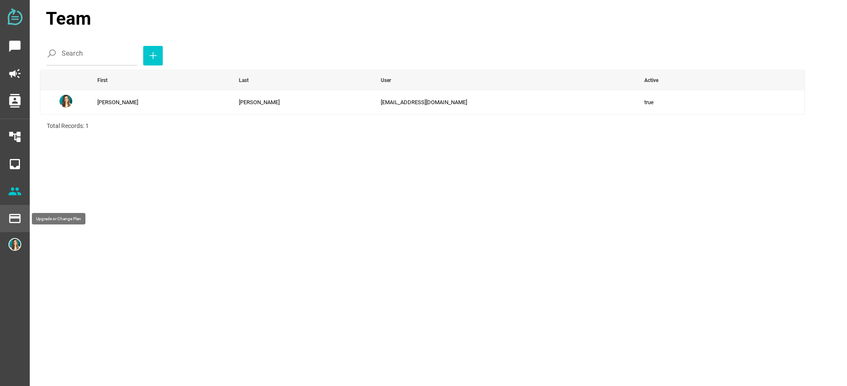
click at [15, 224] on div "payment" at bounding box center [14, 218] width 15 height 20
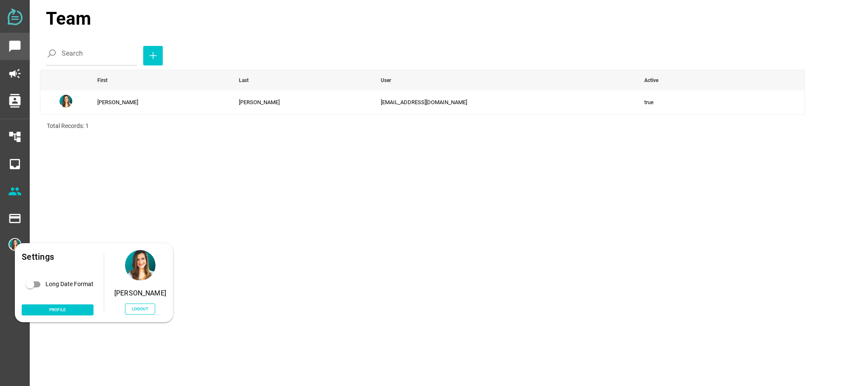
click at [16, 48] on icon "chat_bubble" at bounding box center [15, 47] width 14 height 14
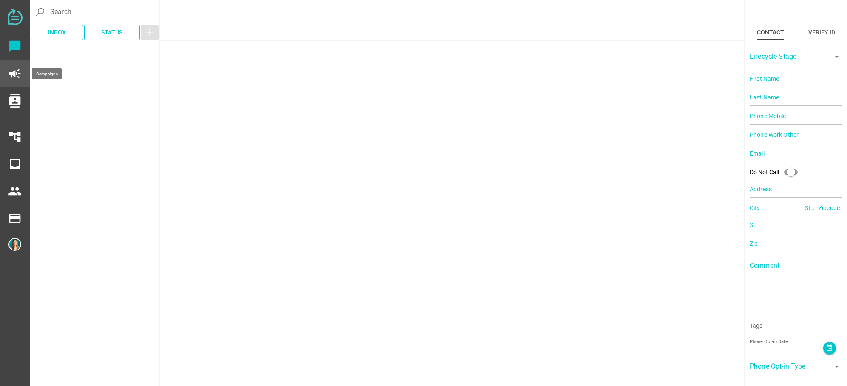
click at [15, 77] on icon "campaign" at bounding box center [15, 74] width 14 height 14
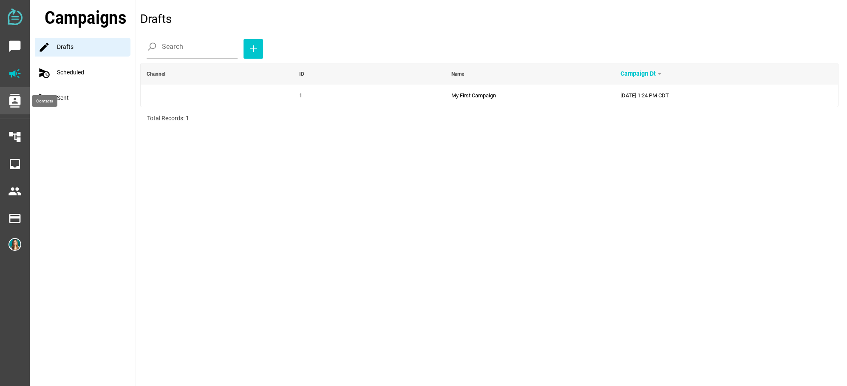
click at [11, 107] on icon "contacts" at bounding box center [15, 101] width 14 height 14
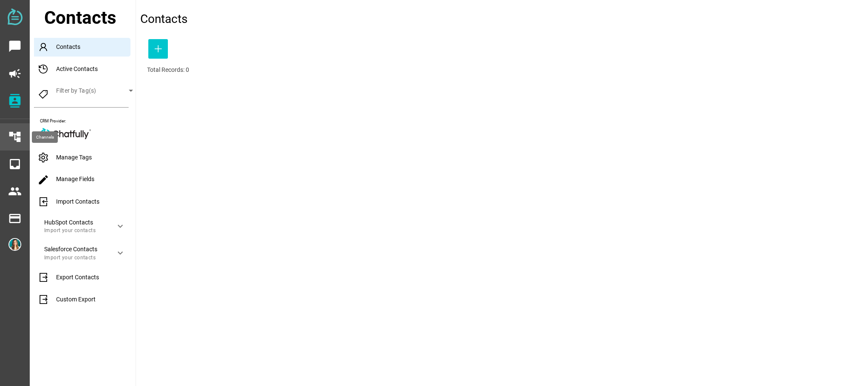
click at [16, 129] on div "account_tree" at bounding box center [14, 137] width 15 height 20
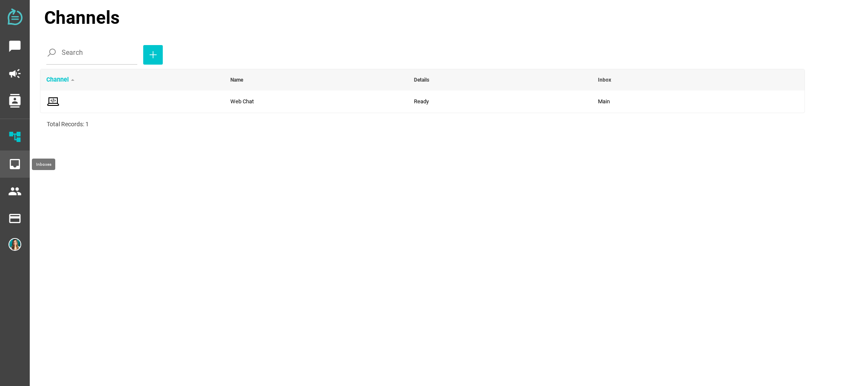
click at [15, 160] on icon "inbox" at bounding box center [15, 164] width 14 height 14
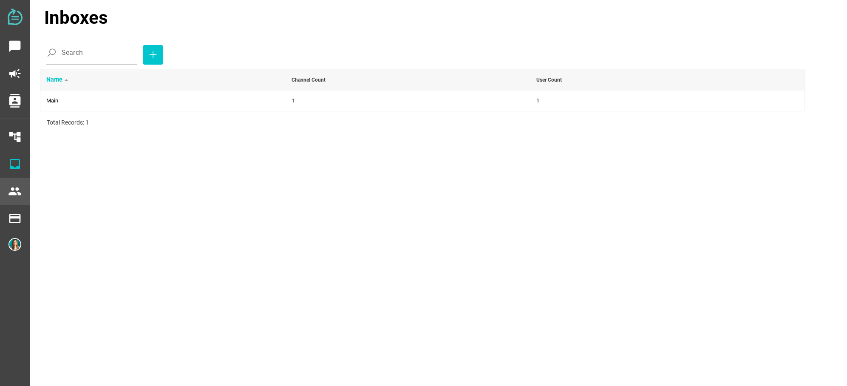
click at [14, 192] on icon "people" at bounding box center [15, 191] width 14 height 14
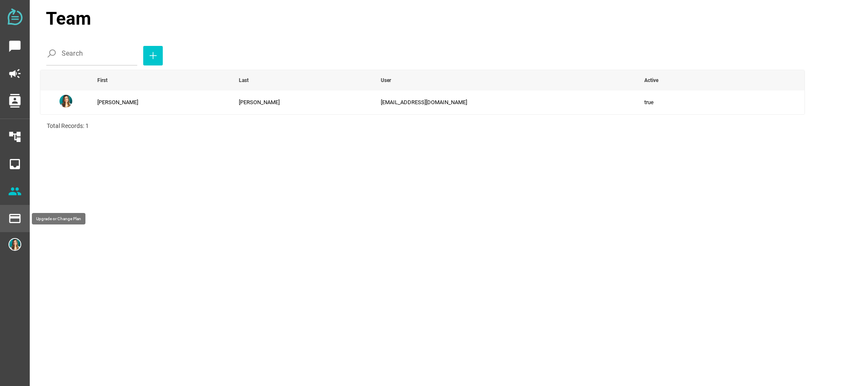
click at [12, 221] on icon "payment" at bounding box center [15, 219] width 14 height 14
